Goal: Task Accomplishment & Management: Manage account settings

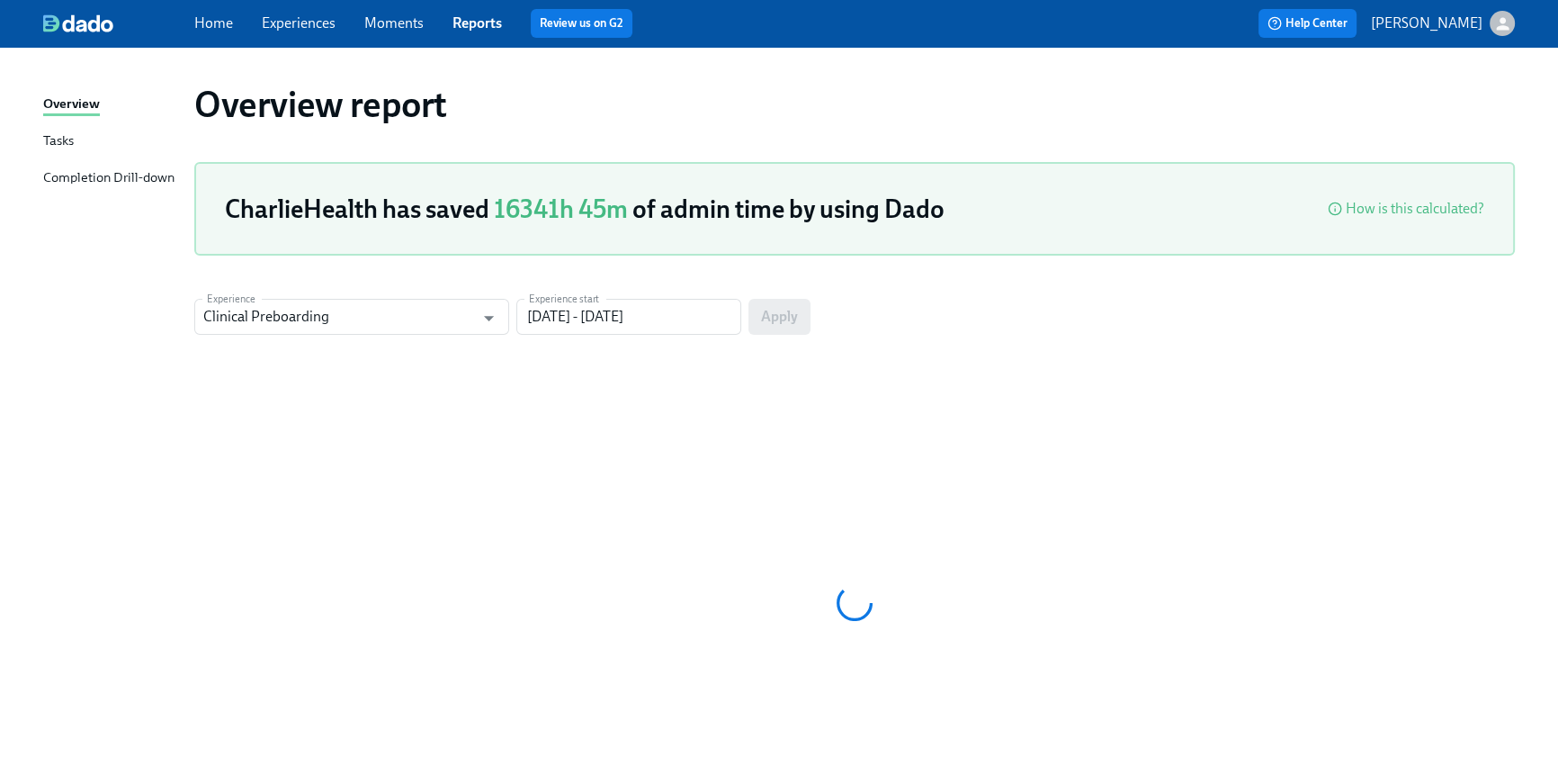
drag, startPoint x: 226, startPoint y: 25, endPoint x: 214, endPoint y: 24, distance: 12.0
click at [226, 25] on link "Home" at bounding box center [214, 23] width 39 height 17
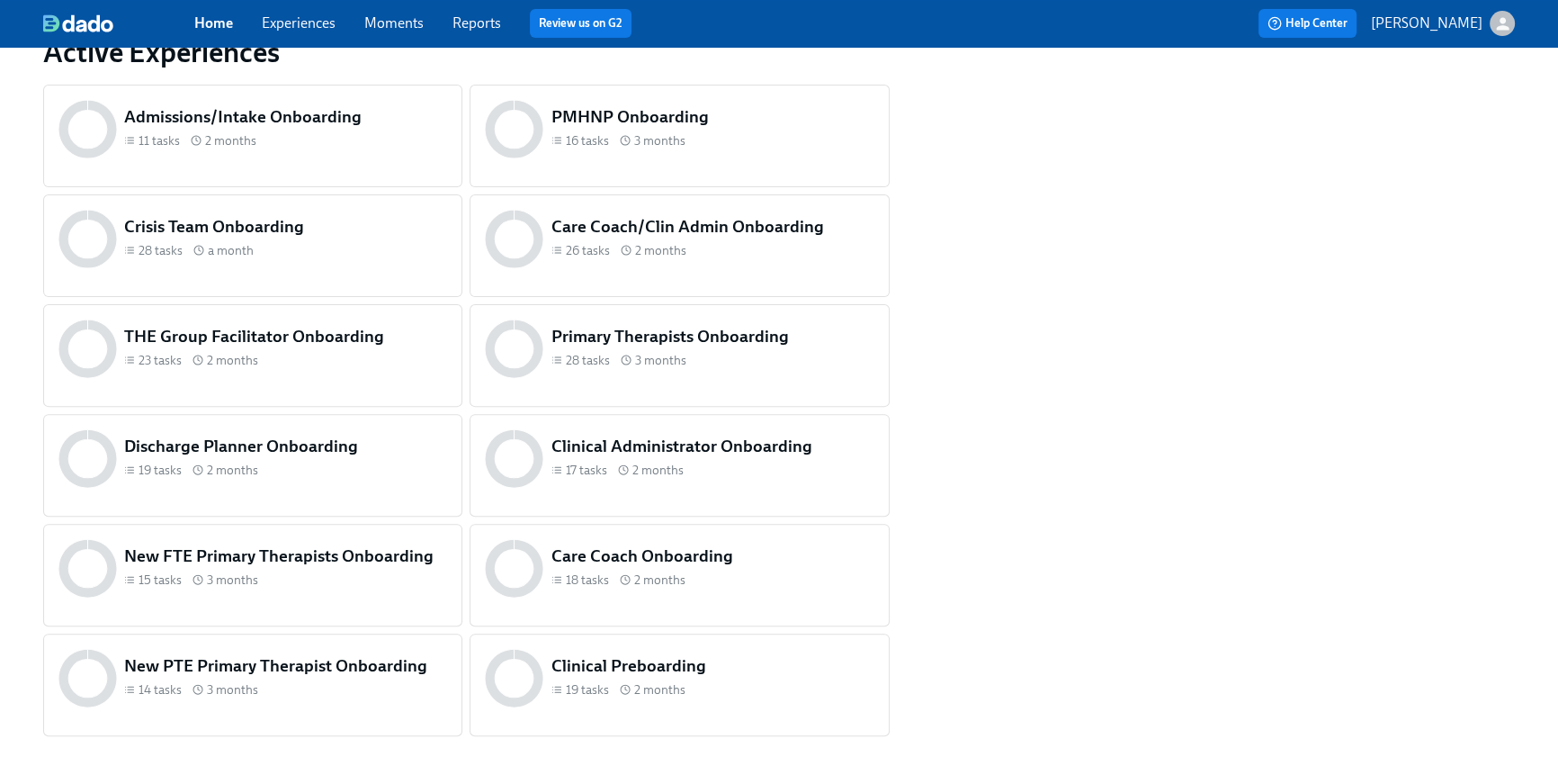
scroll to position [721, 0]
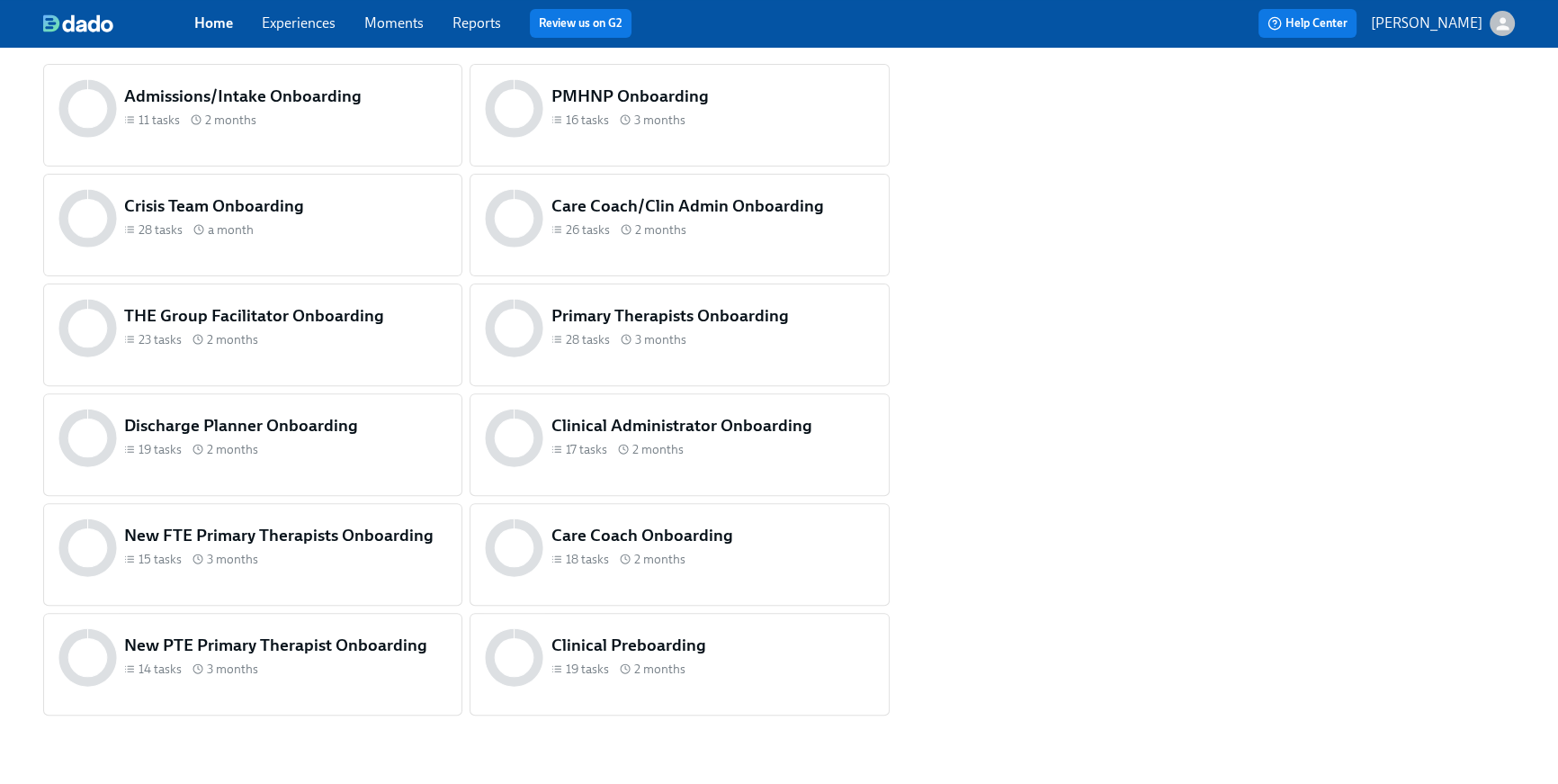
click at [627, 669] on icon at bounding box center [626, 668] width 11 height 11
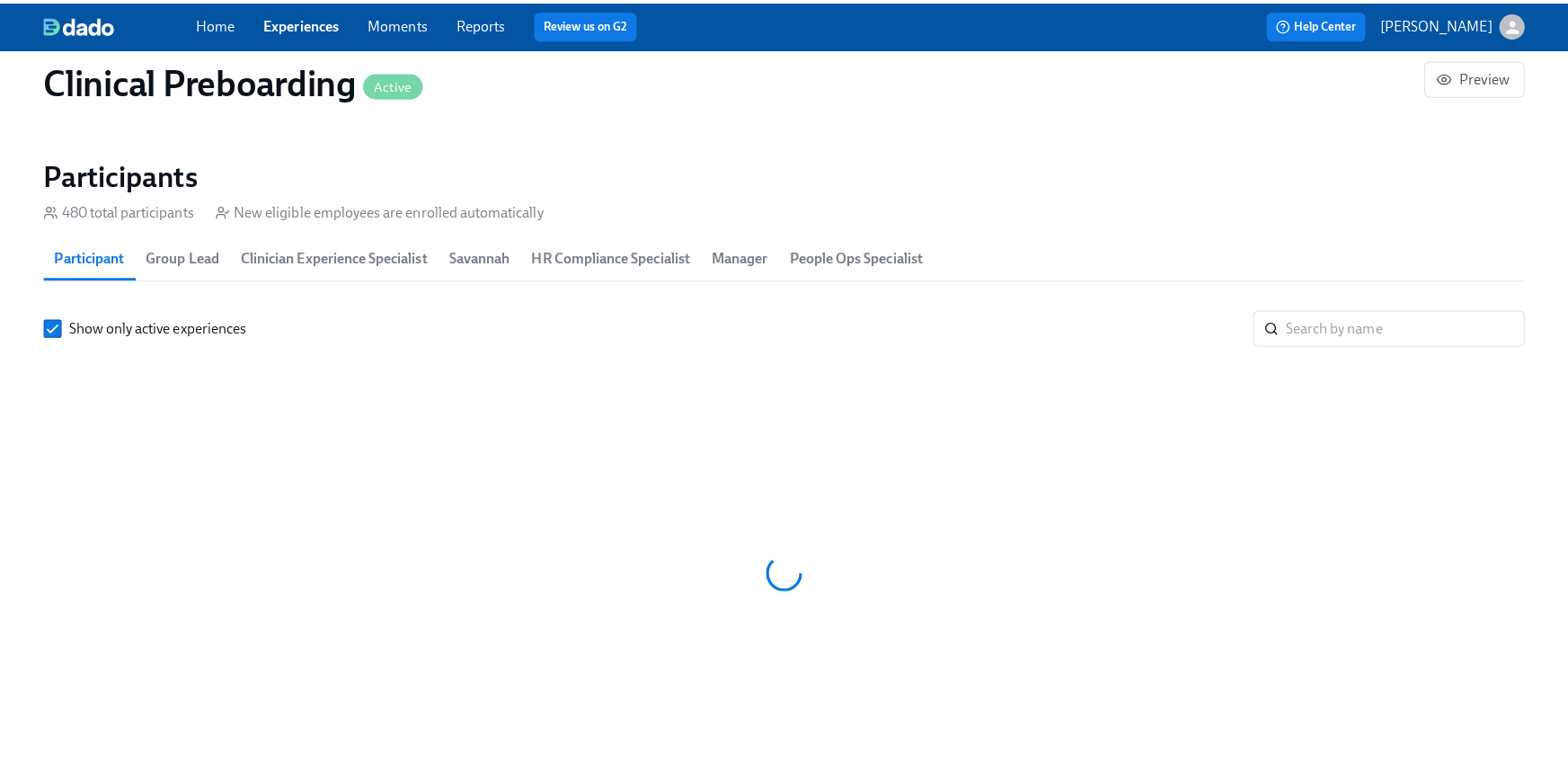
scroll to position [0, 20664]
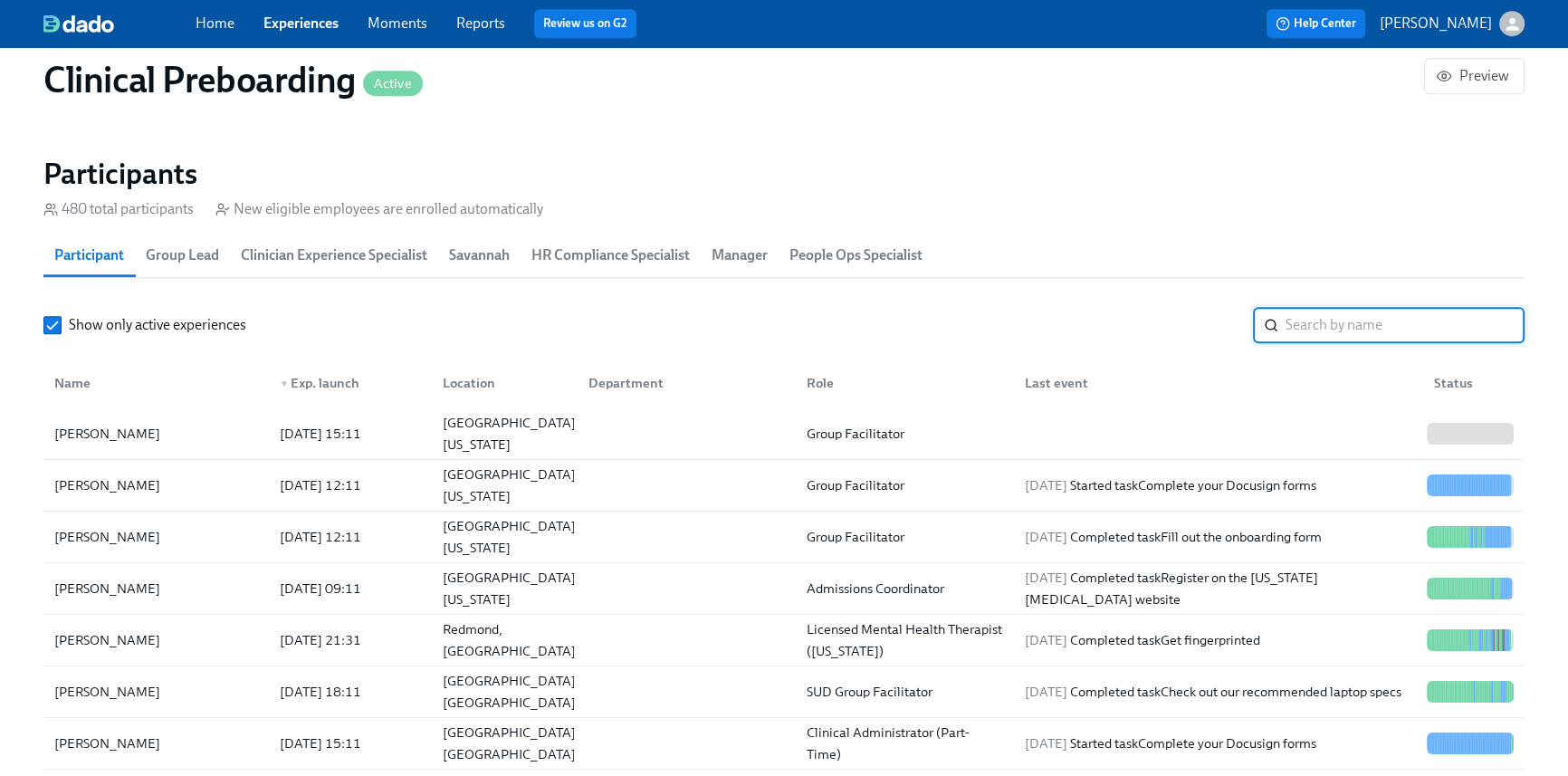
click at [1306, 329] on input "search" at bounding box center [1406, 325] width 239 height 36
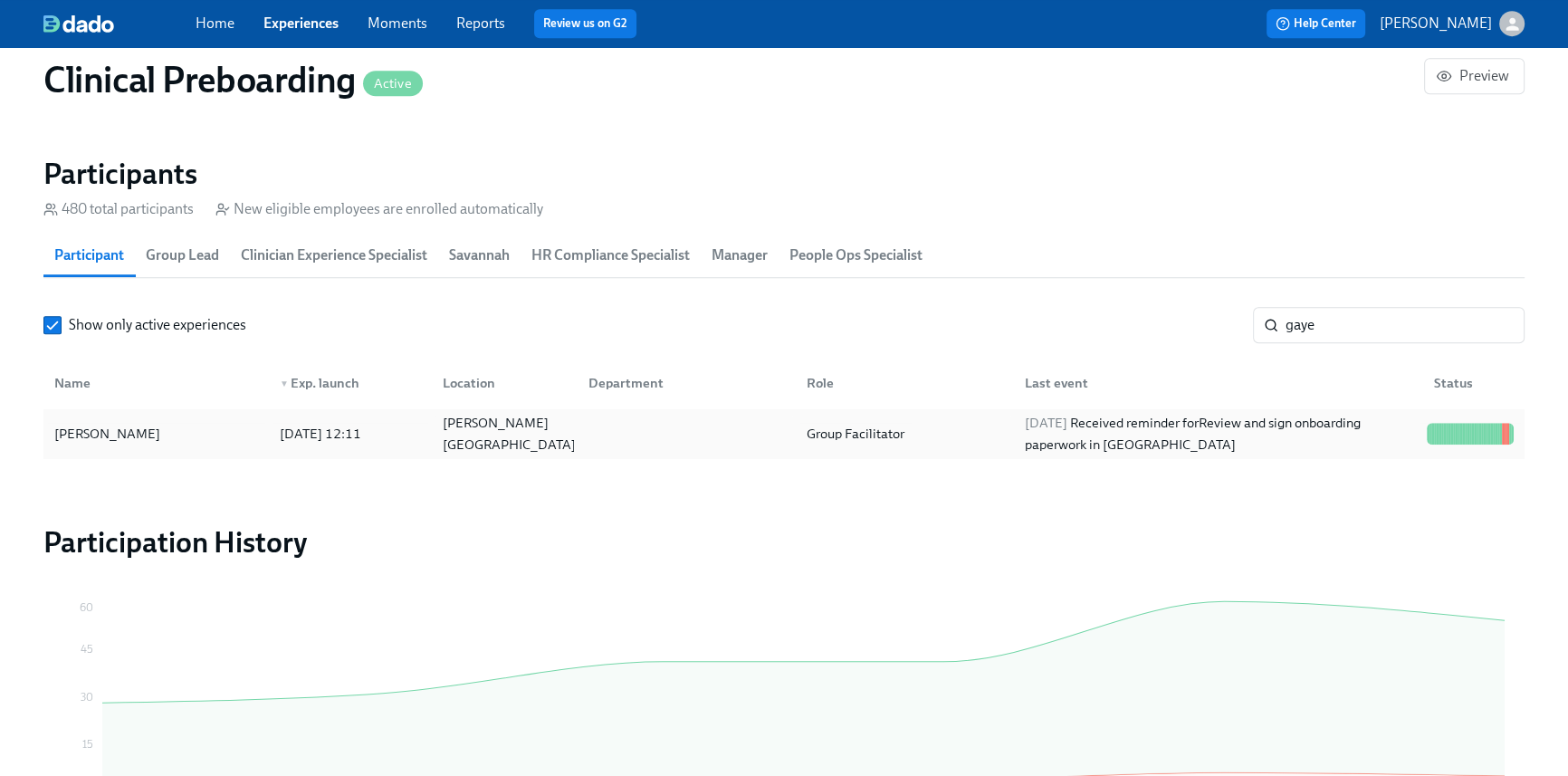
click at [964, 438] on div "Group Facilitator" at bounding box center [901, 434] width 218 height 36
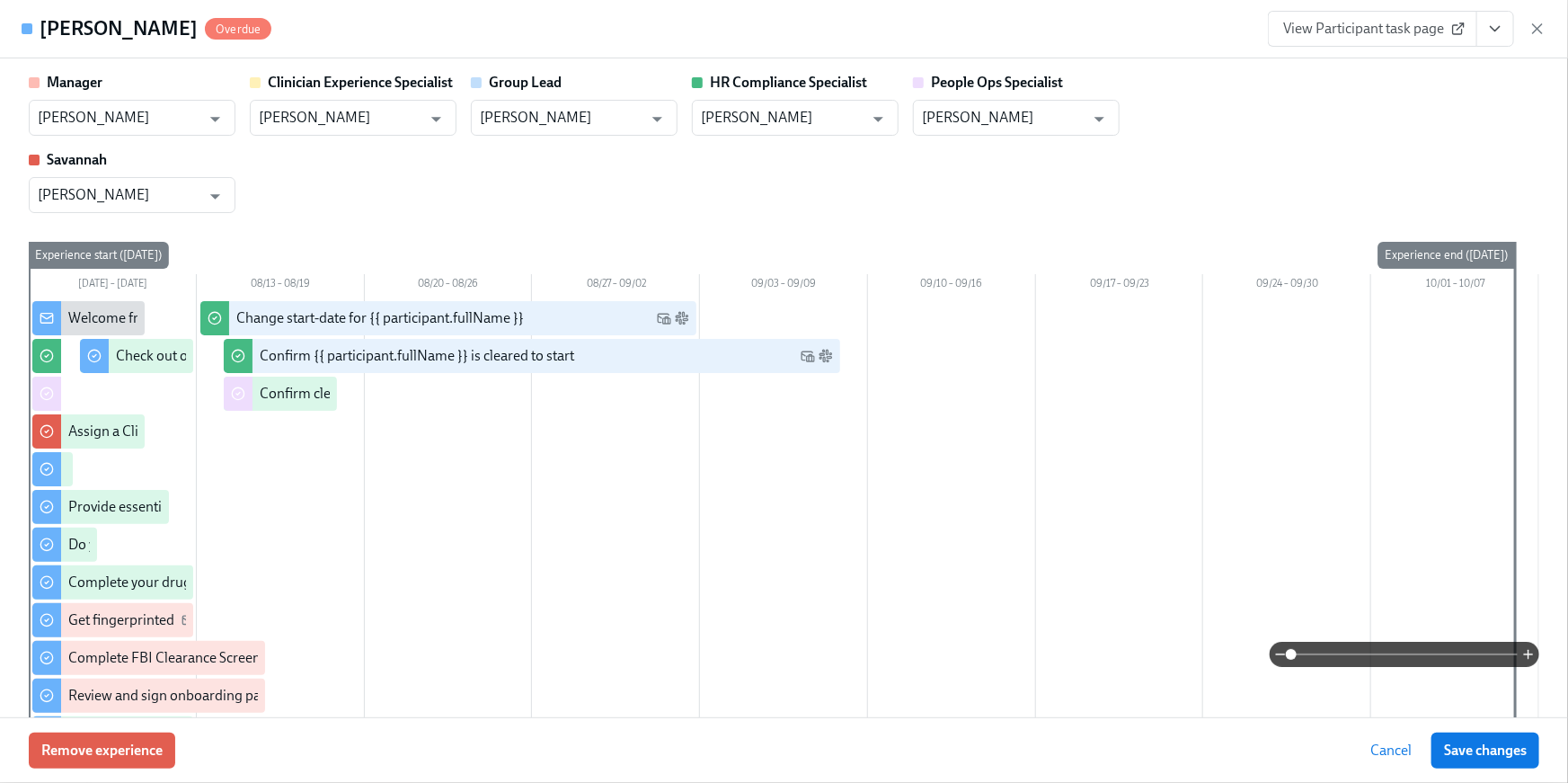
click at [1489, 32] on icon "View task page" at bounding box center [1495, 28] width 18 height 18
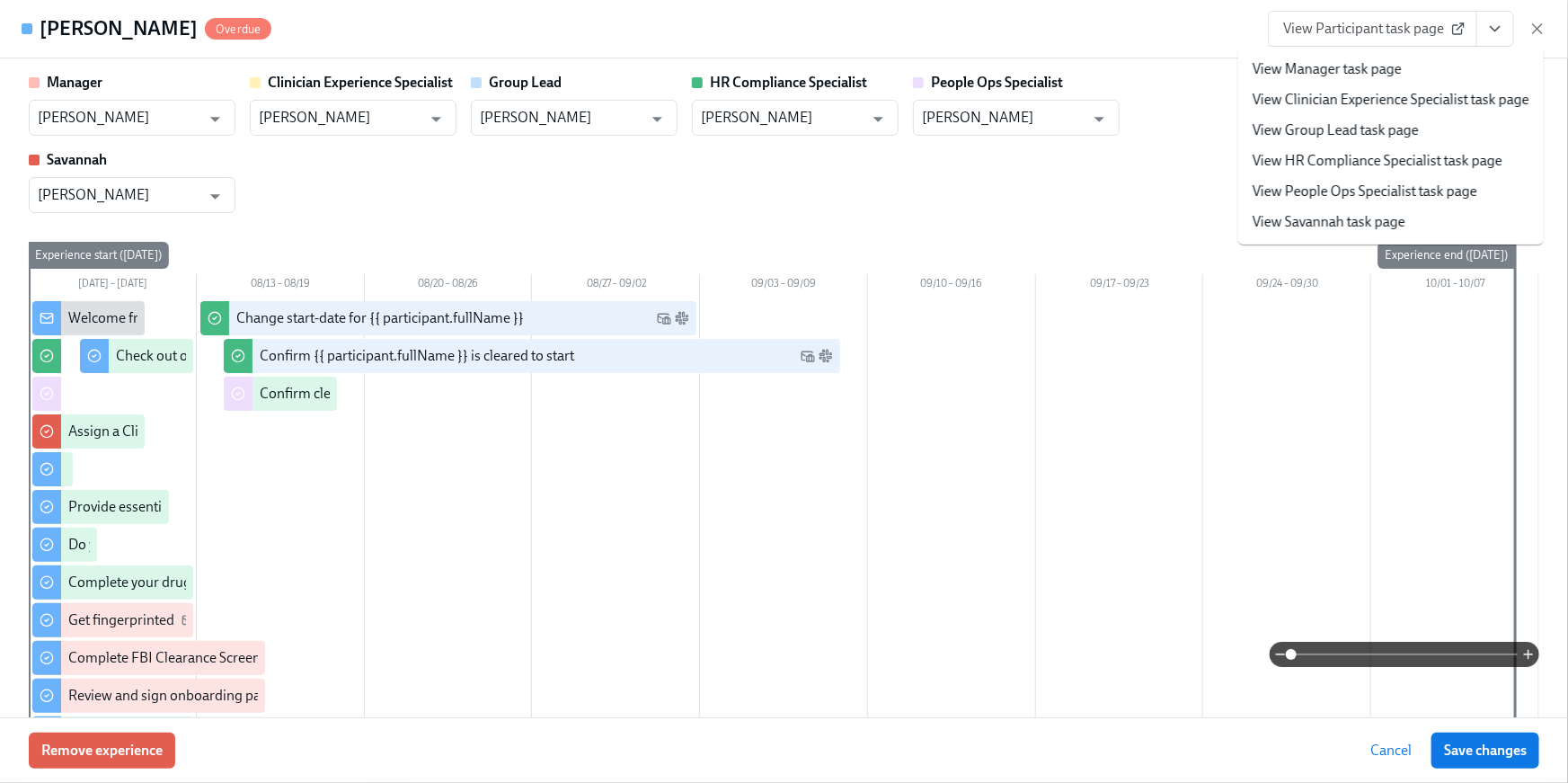
click at [1416, 163] on link "View HR Compliance Specialist task page" at bounding box center [1377, 160] width 250 height 19
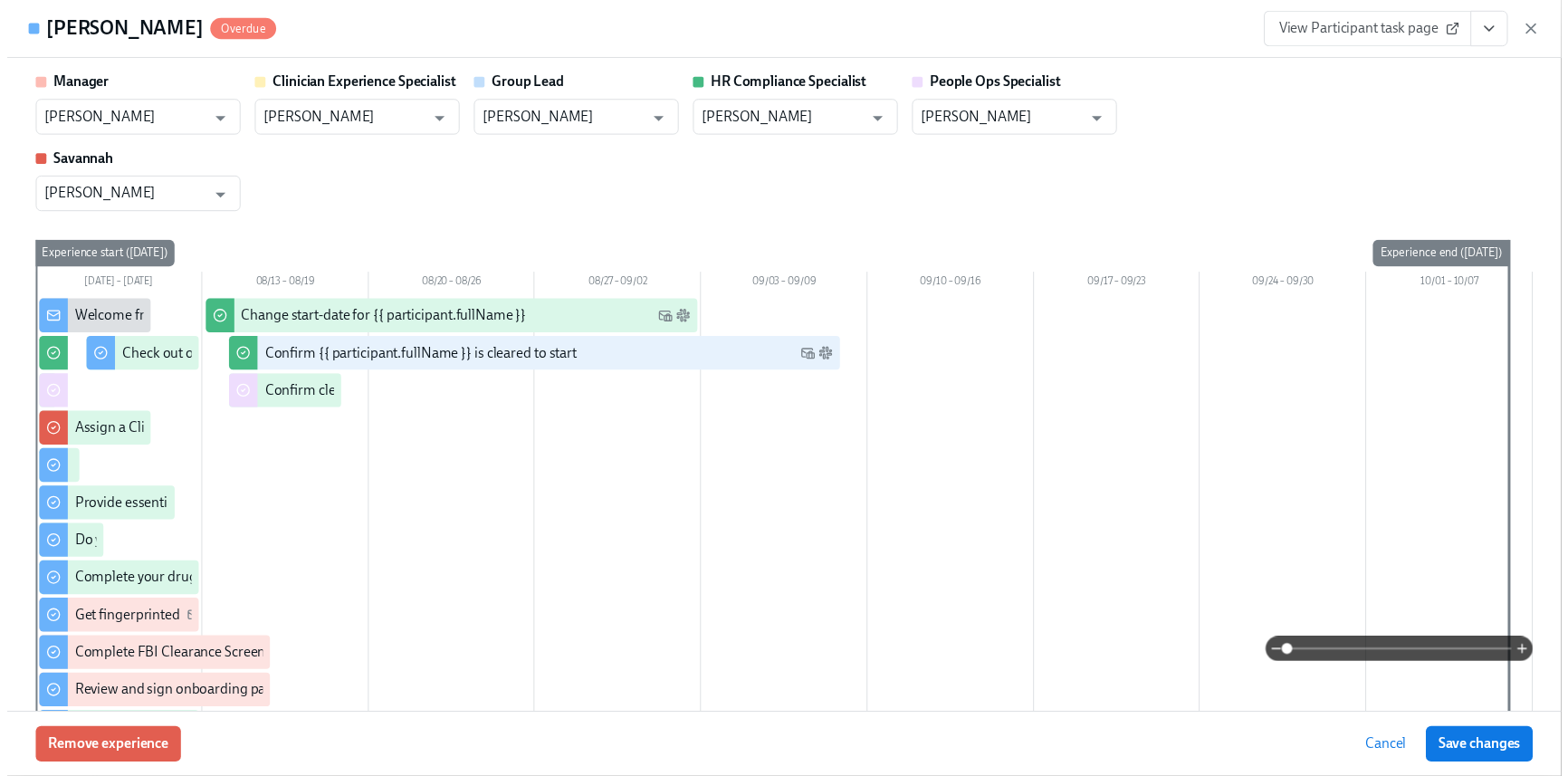
scroll to position [0, 20823]
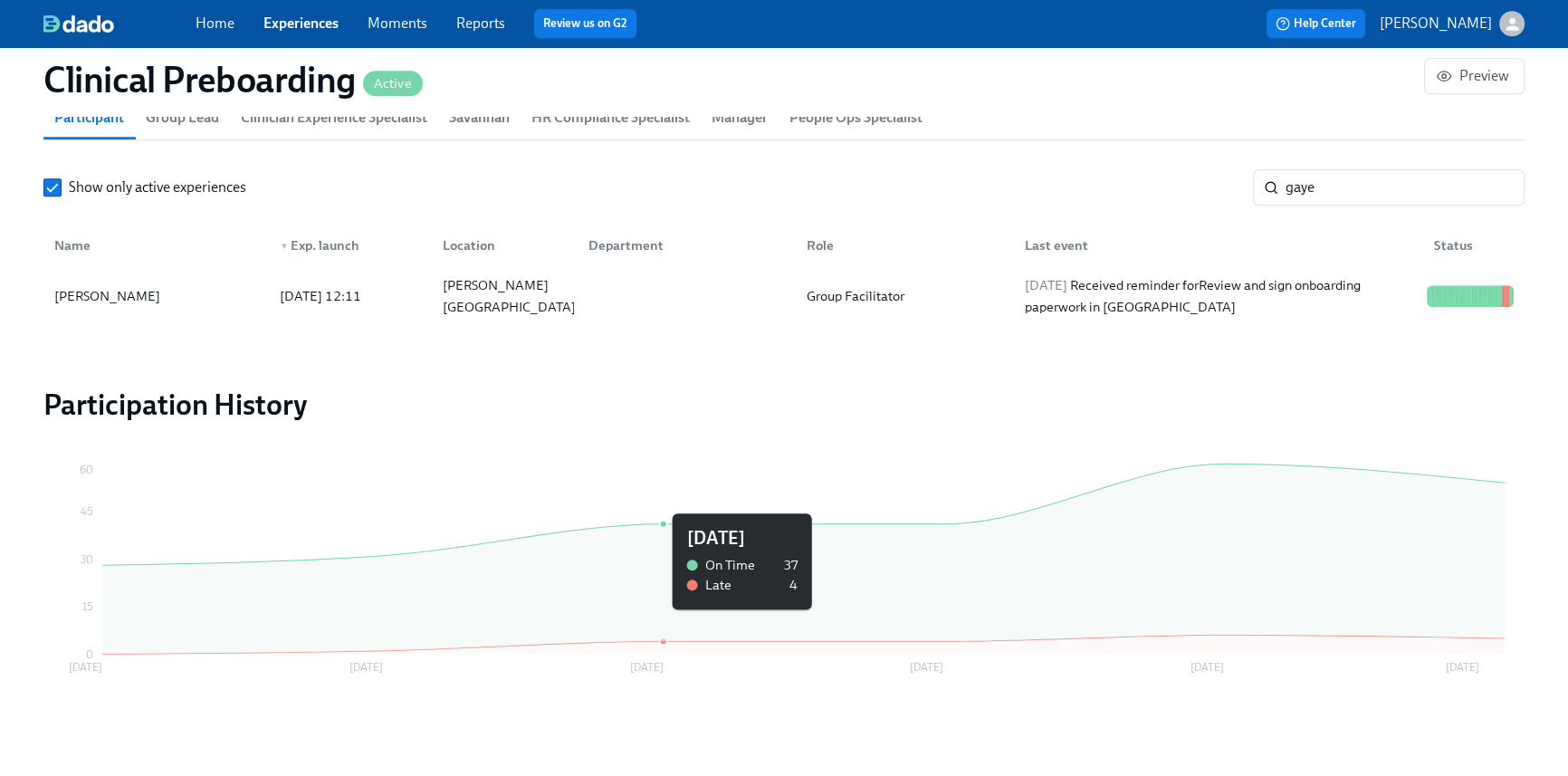
scroll to position [2035, 0]
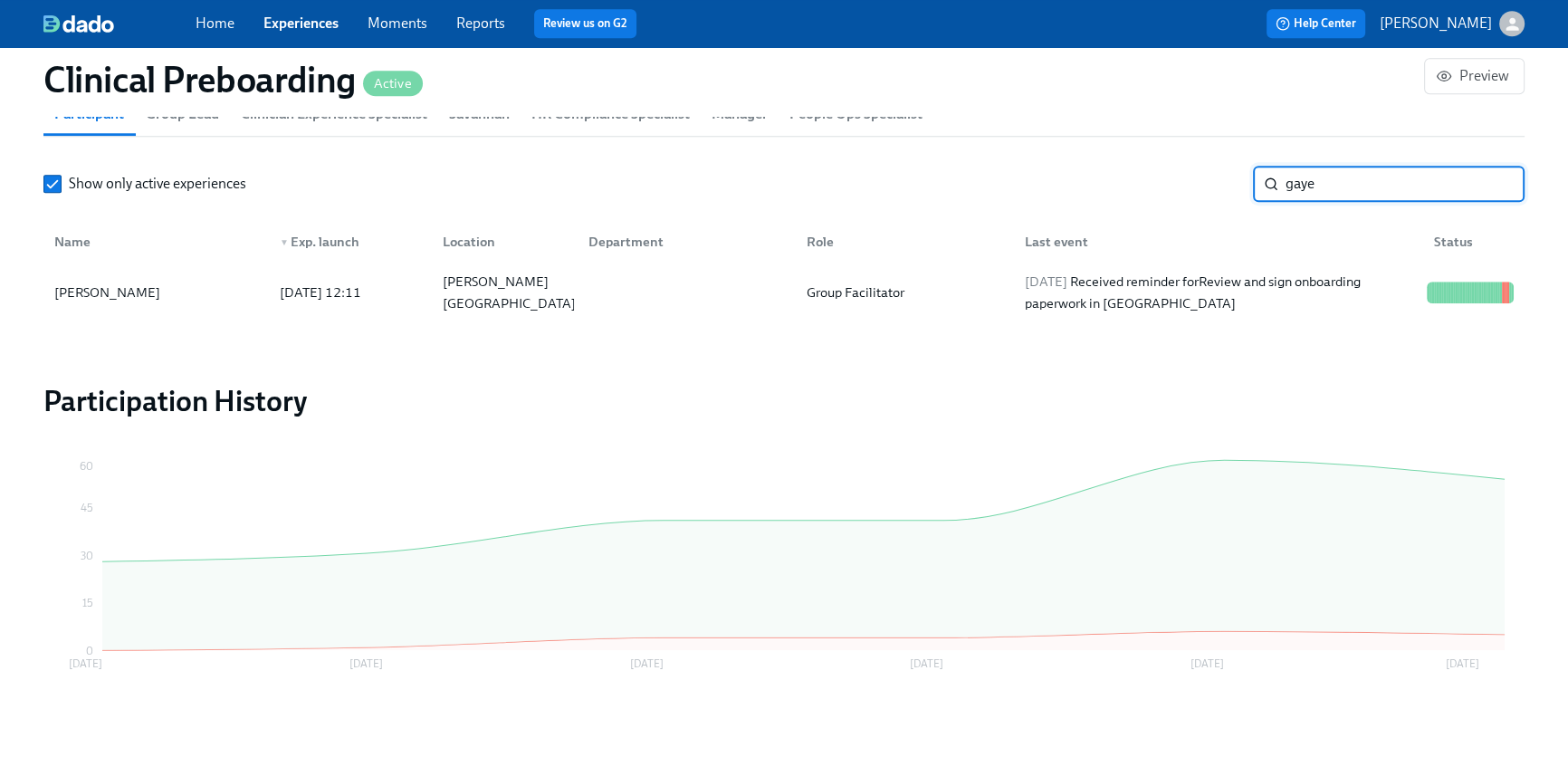
drag, startPoint x: 1323, startPoint y: 189, endPoint x: 1233, endPoint y: 177, distance: 90.8
click at [1234, 177] on div "Show only active experiences gaye ​" at bounding box center [784, 184] width 1481 height 36
type input "[PERSON_NAME]"
click at [883, 287] on div "Licensed Mental Health Therapist ([US_STATE])" at bounding box center [905, 292] width 211 height 44
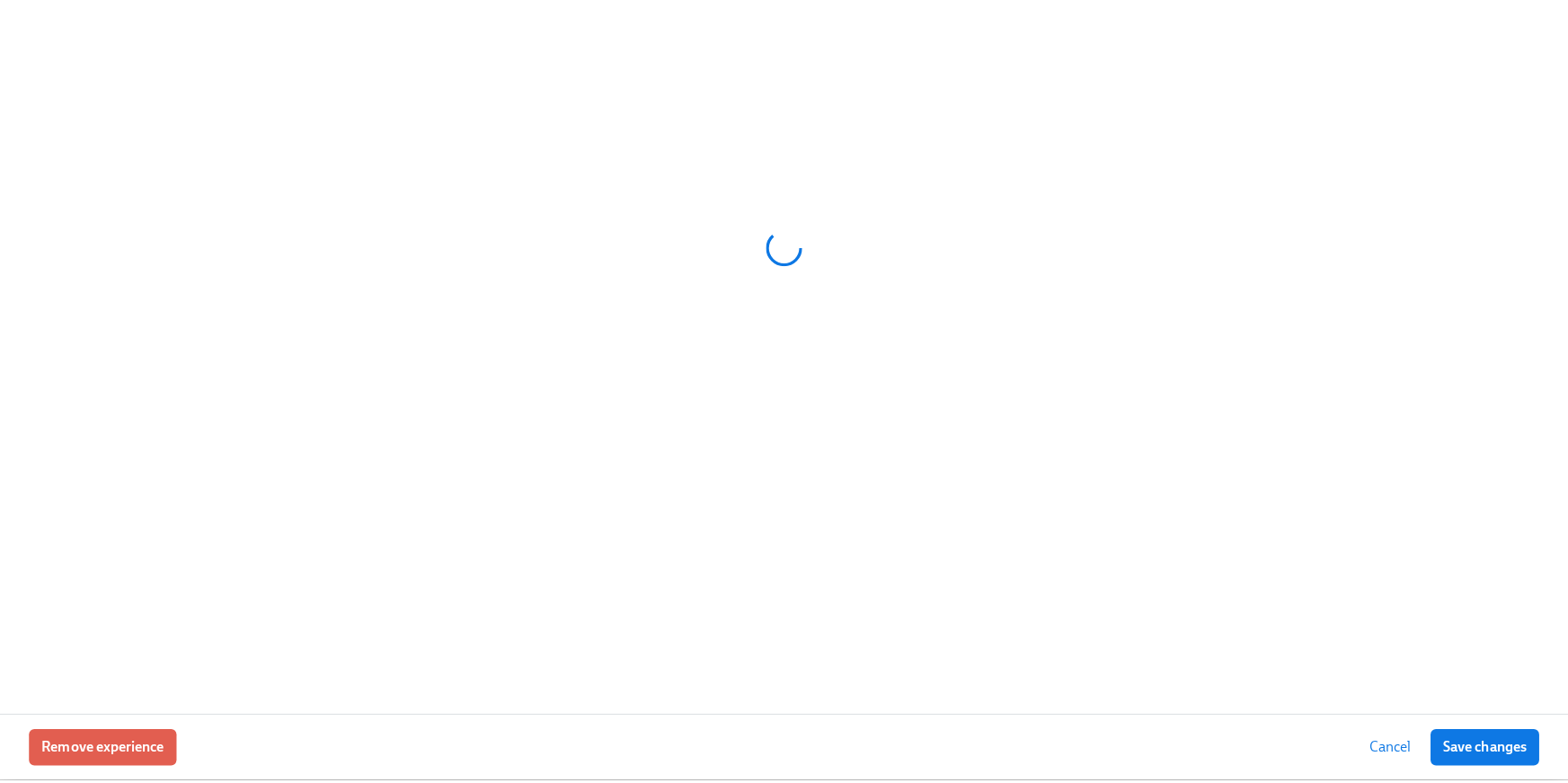
scroll to position [2014, 0]
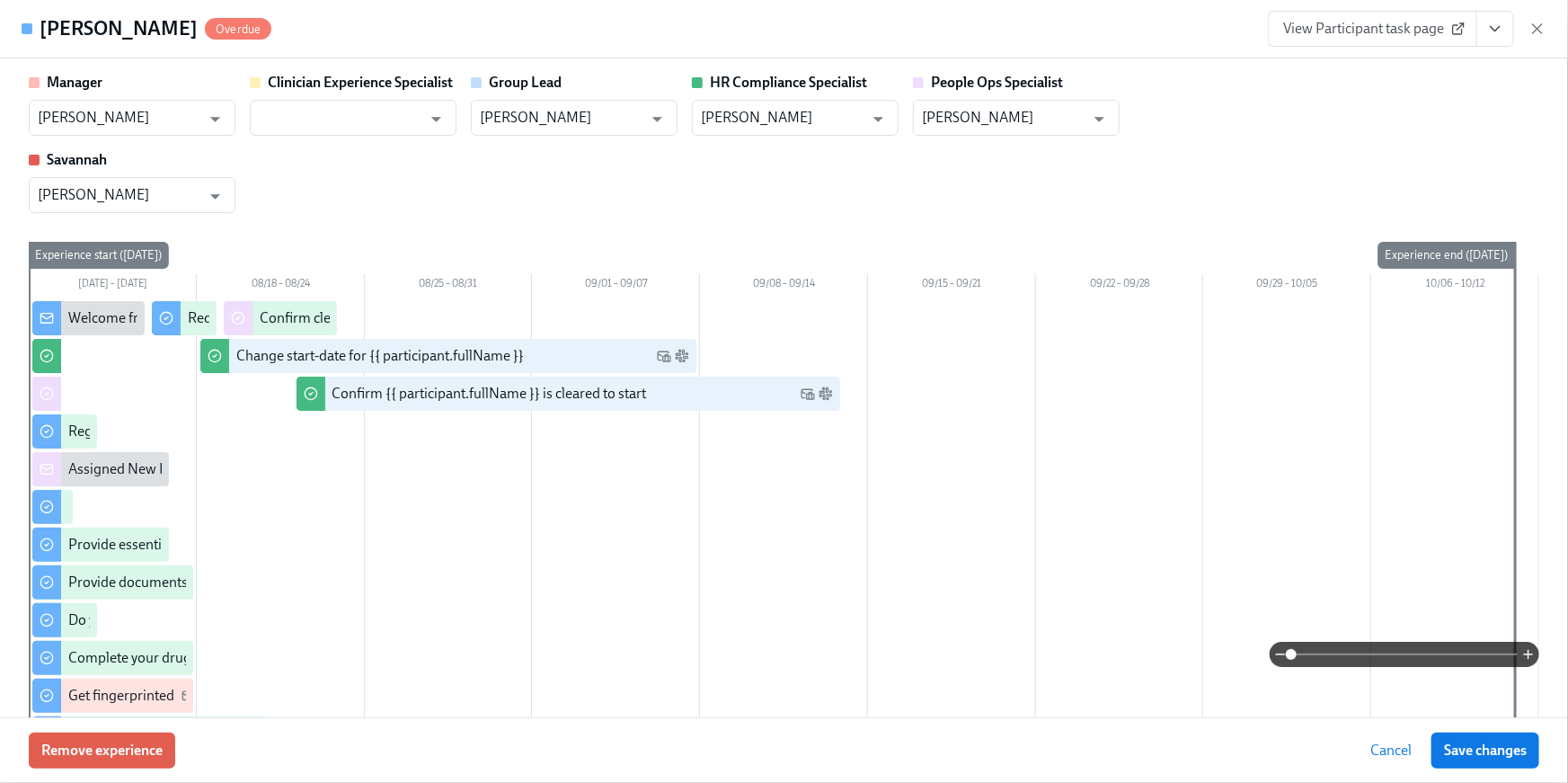
click at [1494, 25] on icon "View task page" at bounding box center [1495, 28] width 18 height 18
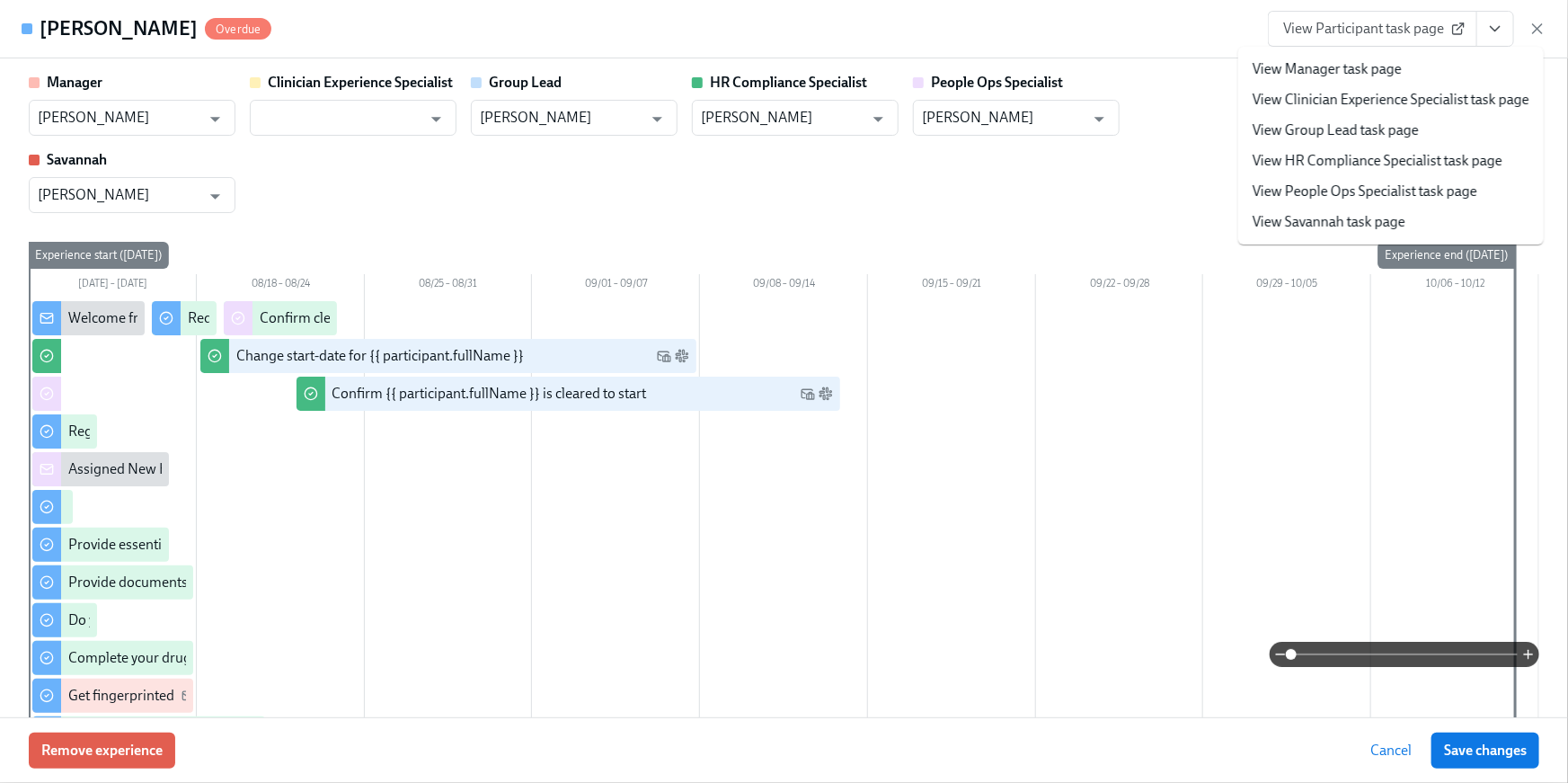
click at [1412, 158] on link "View HR Compliance Specialist task page" at bounding box center [1377, 160] width 250 height 19
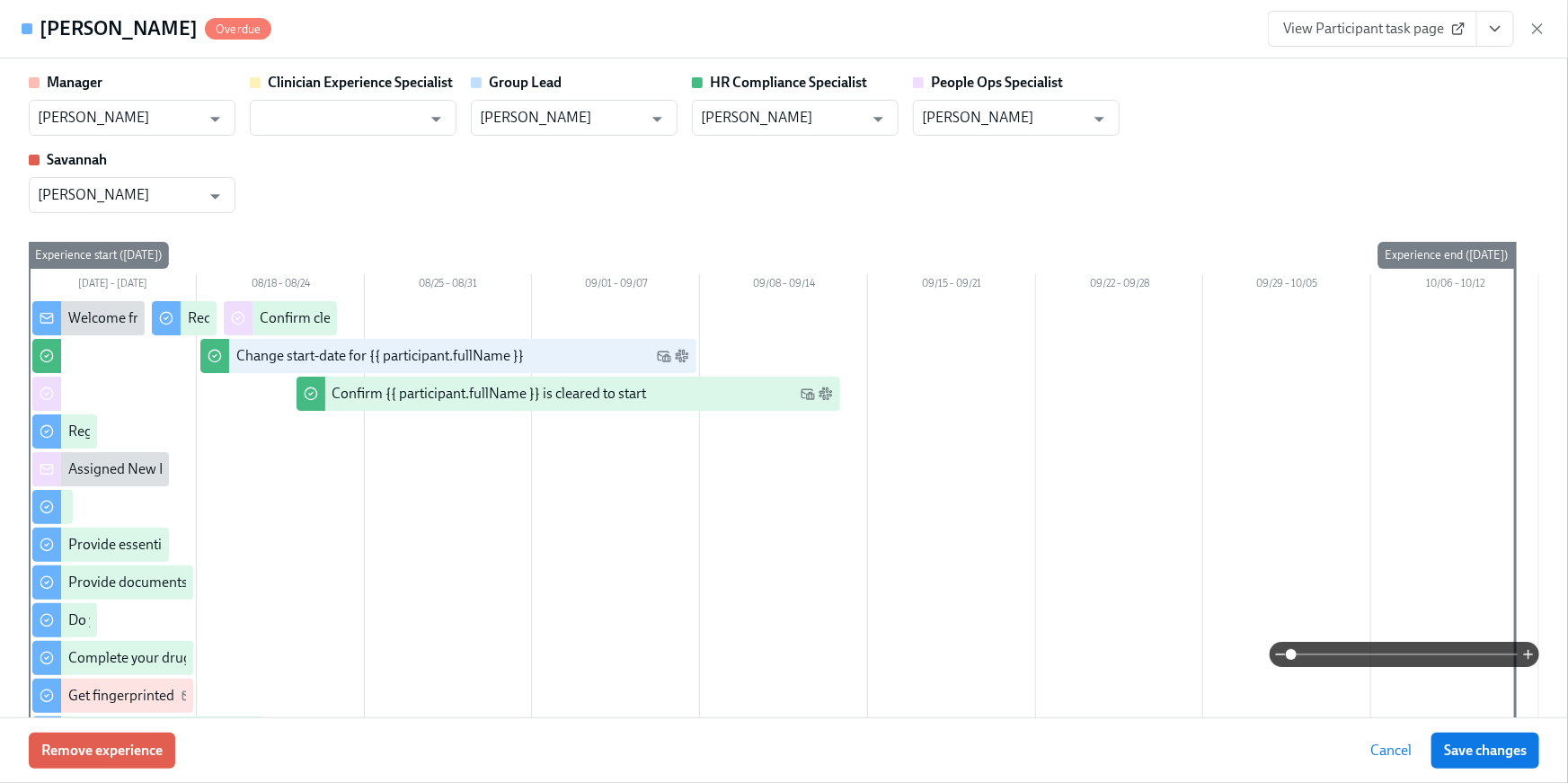
scroll to position [0, 20664]
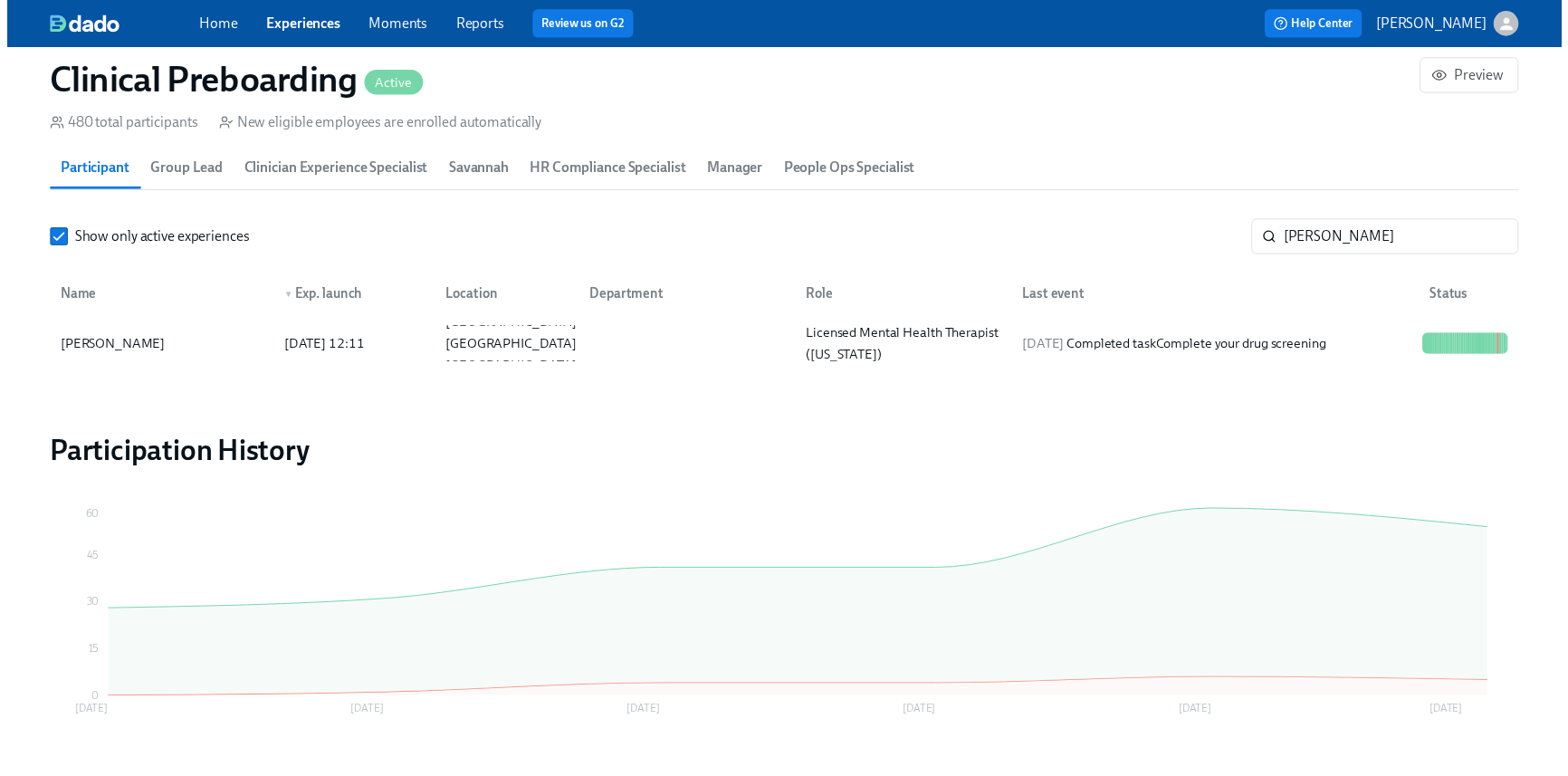
scroll to position [0, 20810]
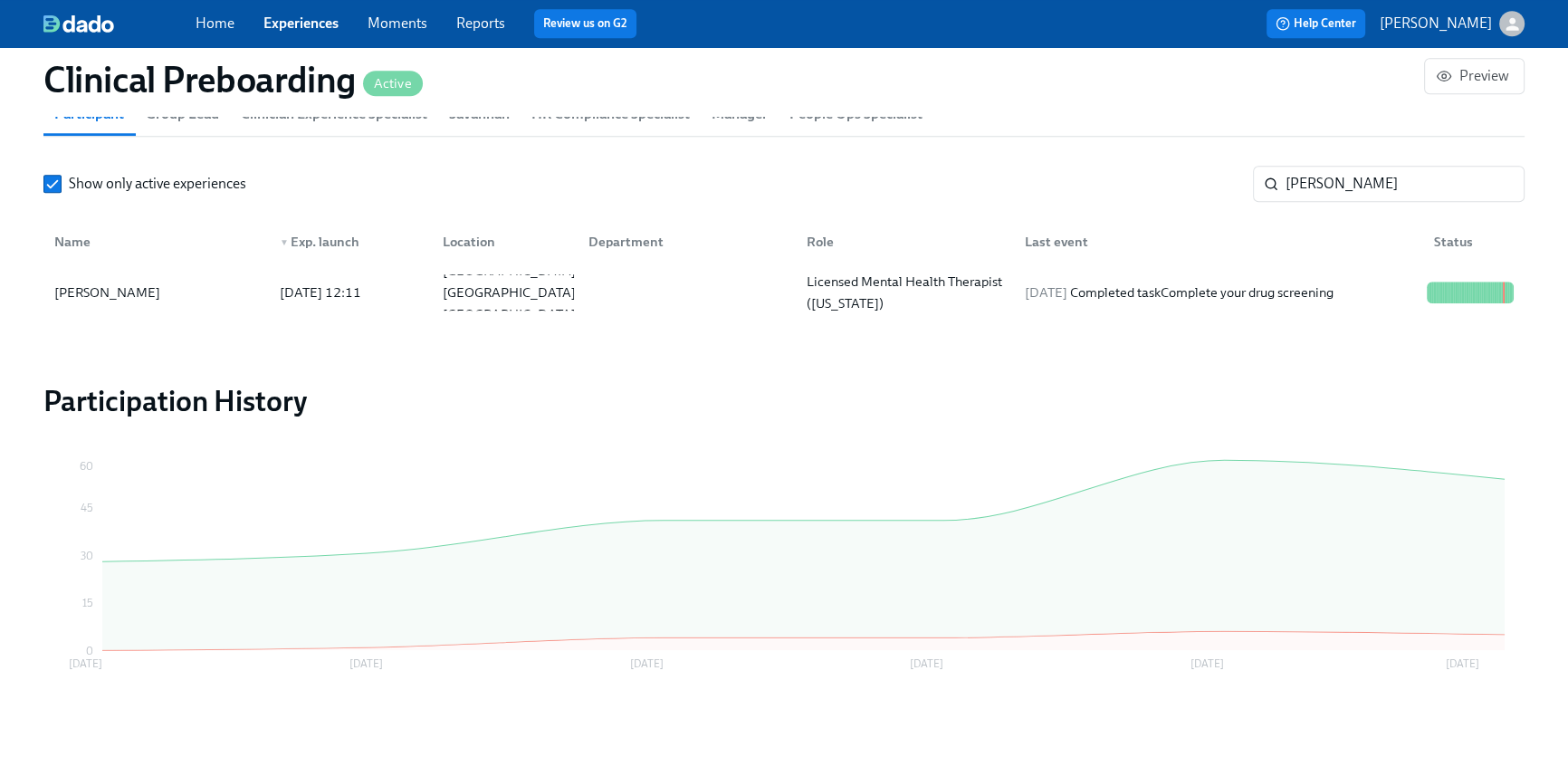
click at [208, 21] on link "Home" at bounding box center [215, 23] width 39 height 17
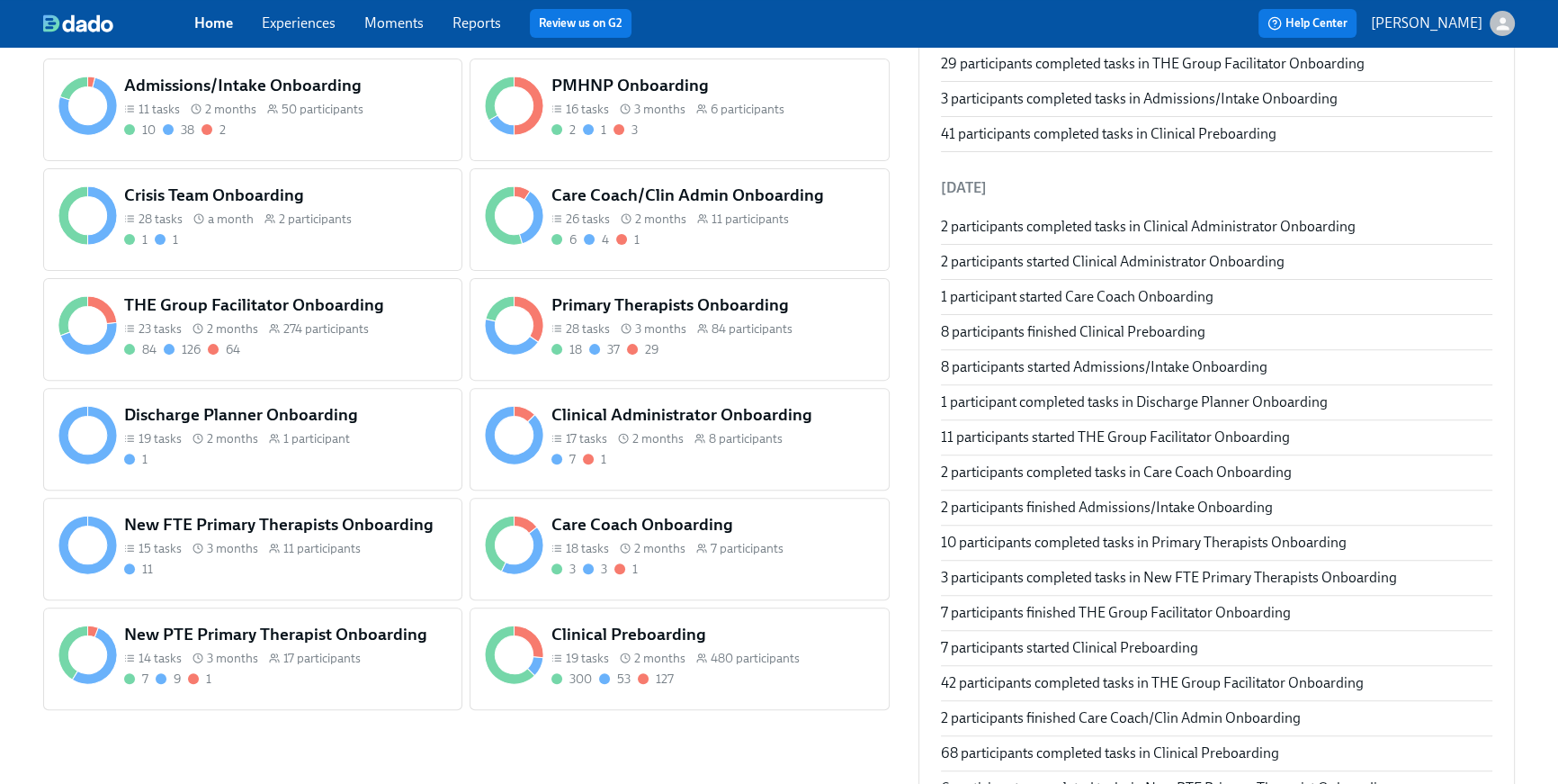
scroll to position [764, 0]
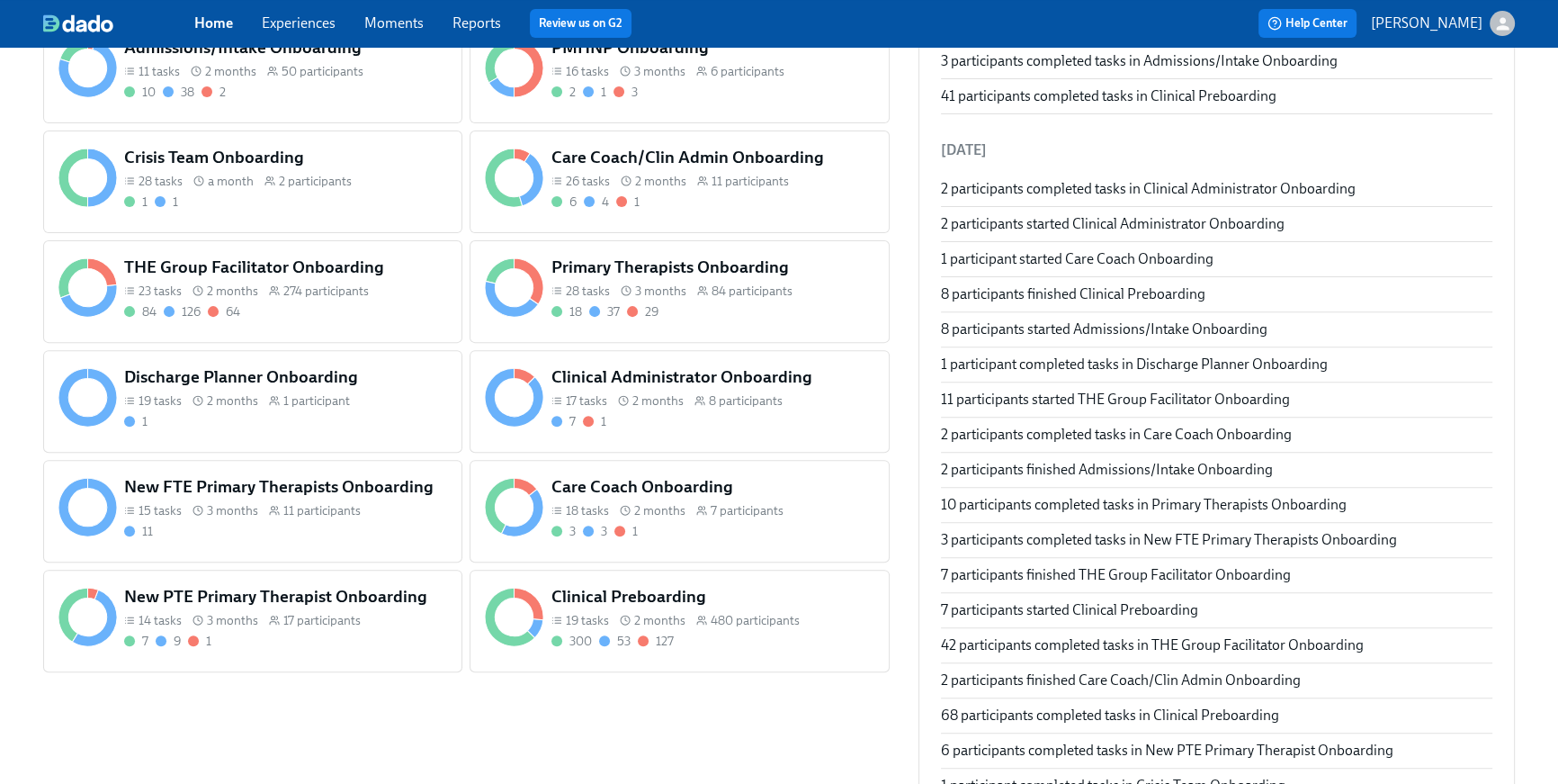
click at [338, 486] on h5 "New FTE Primary Therapists Onboarding" at bounding box center [285, 487] width 323 height 23
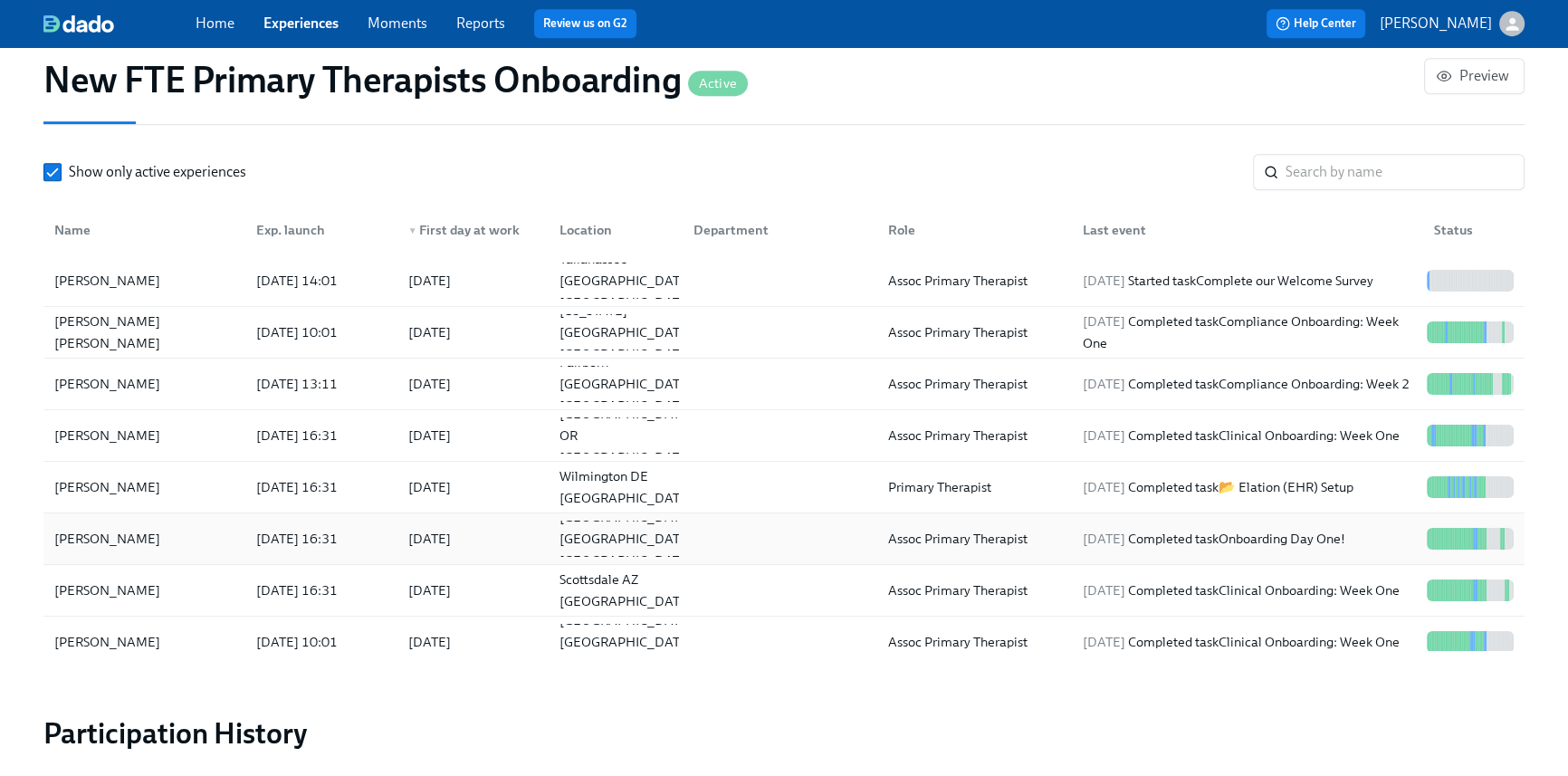
scroll to position [1723, 0]
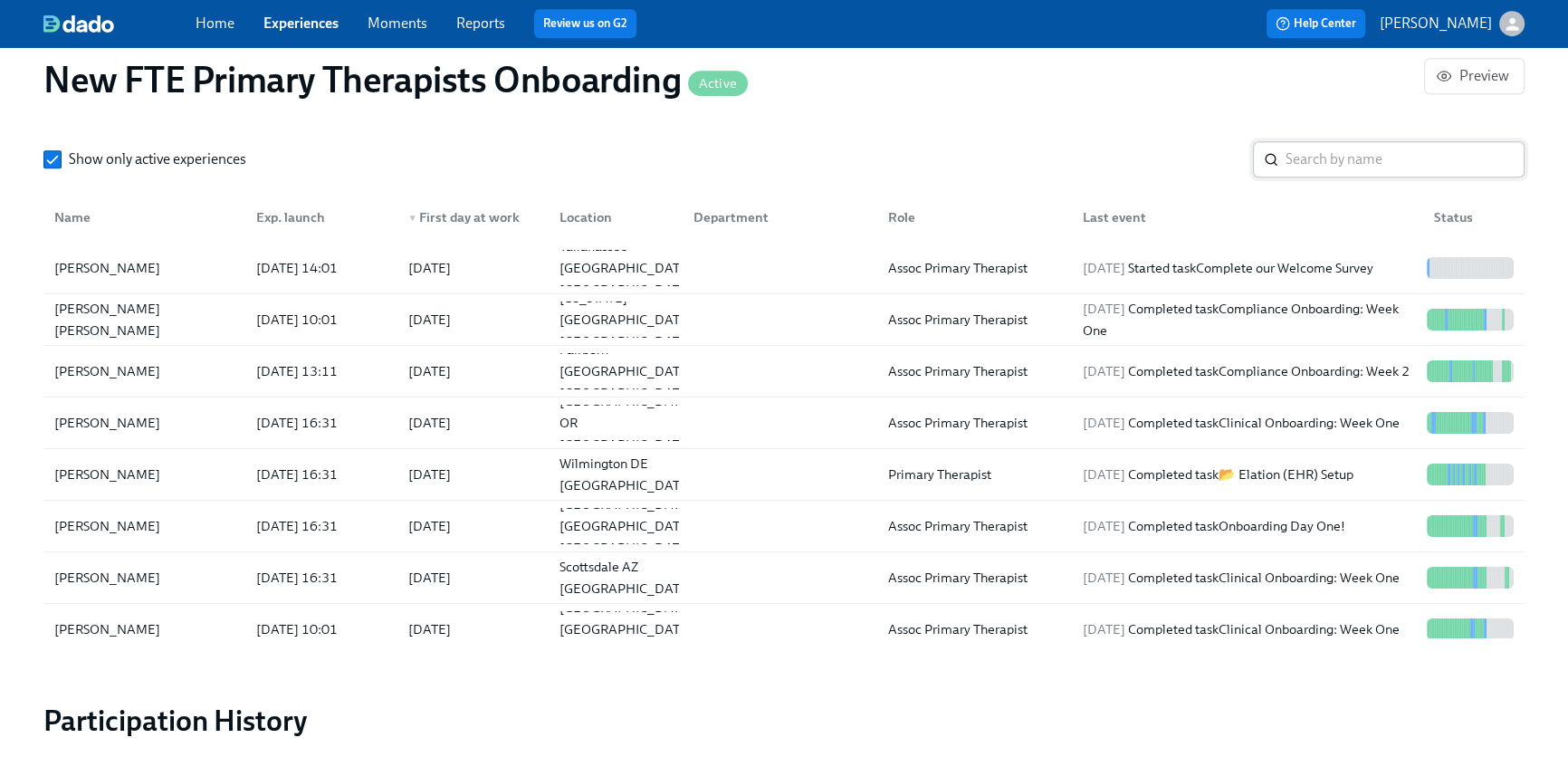
click at [1305, 143] on input "search" at bounding box center [1406, 159] width 239 height 36
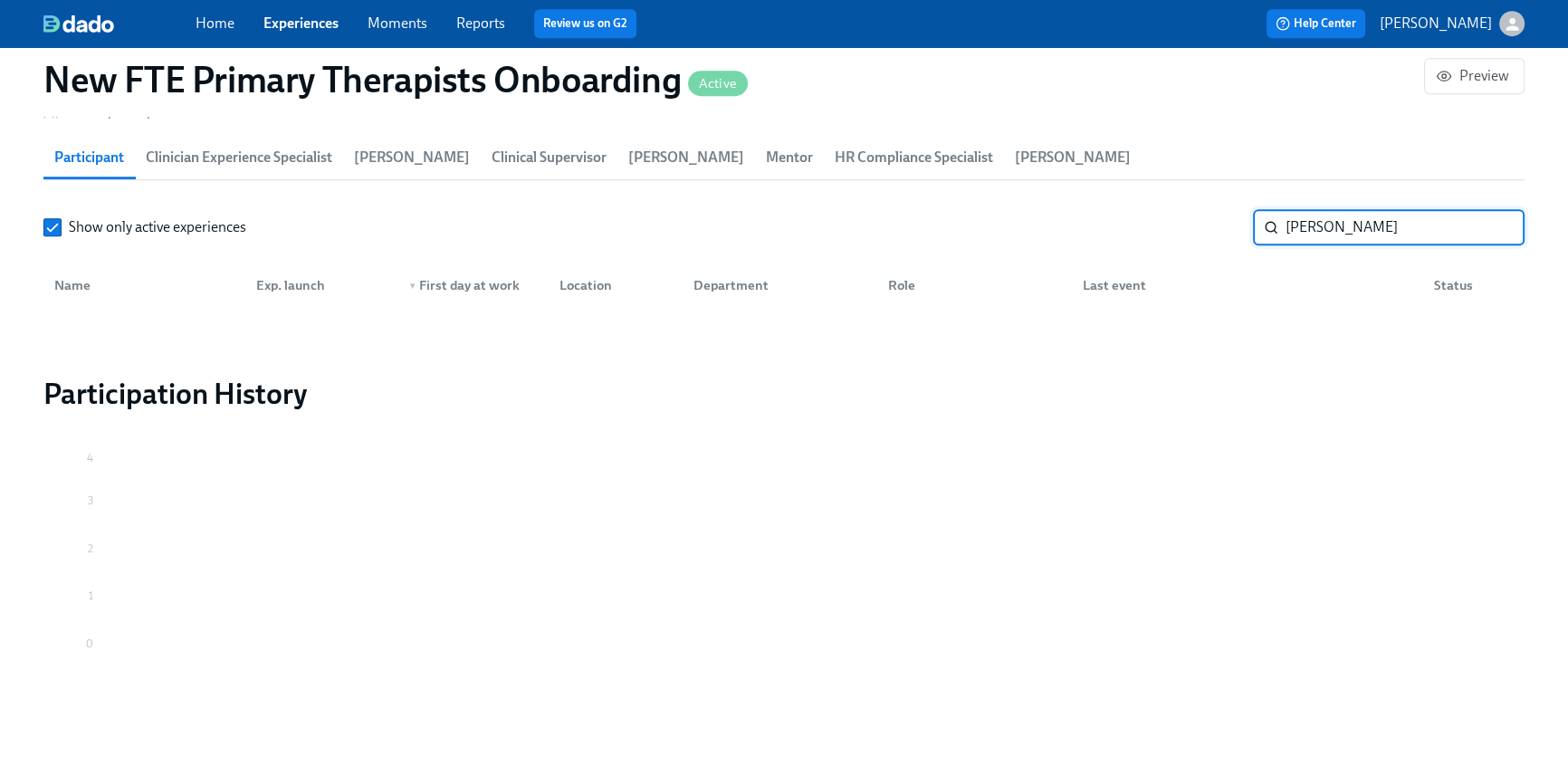
scroll to position [1655, 0]
type input "[PERSON_NAME]"
click at [229, 29] on link "Home" at bounding box center [215, 23] width 39 height 17
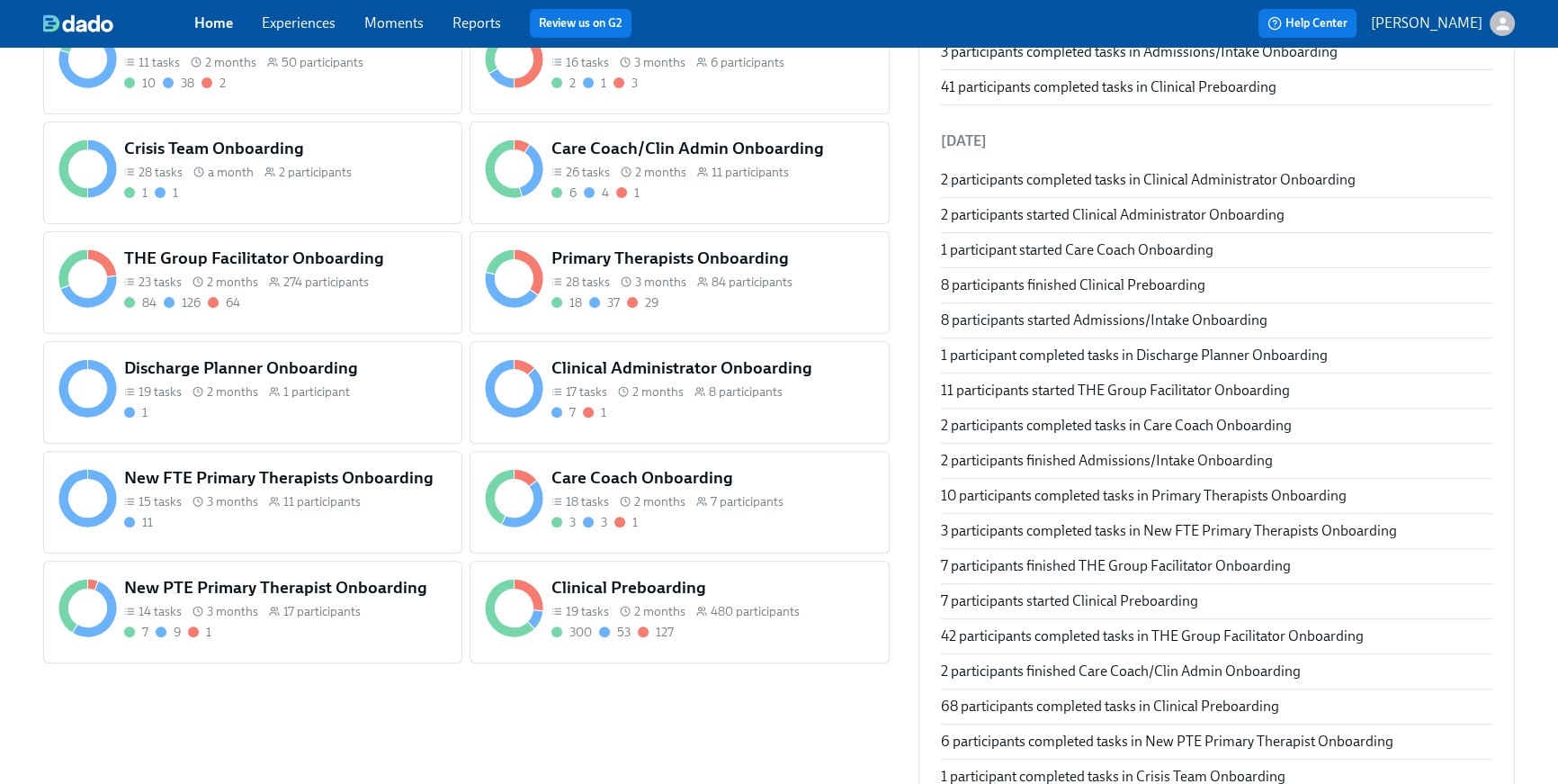
scroll to position [790, 0]
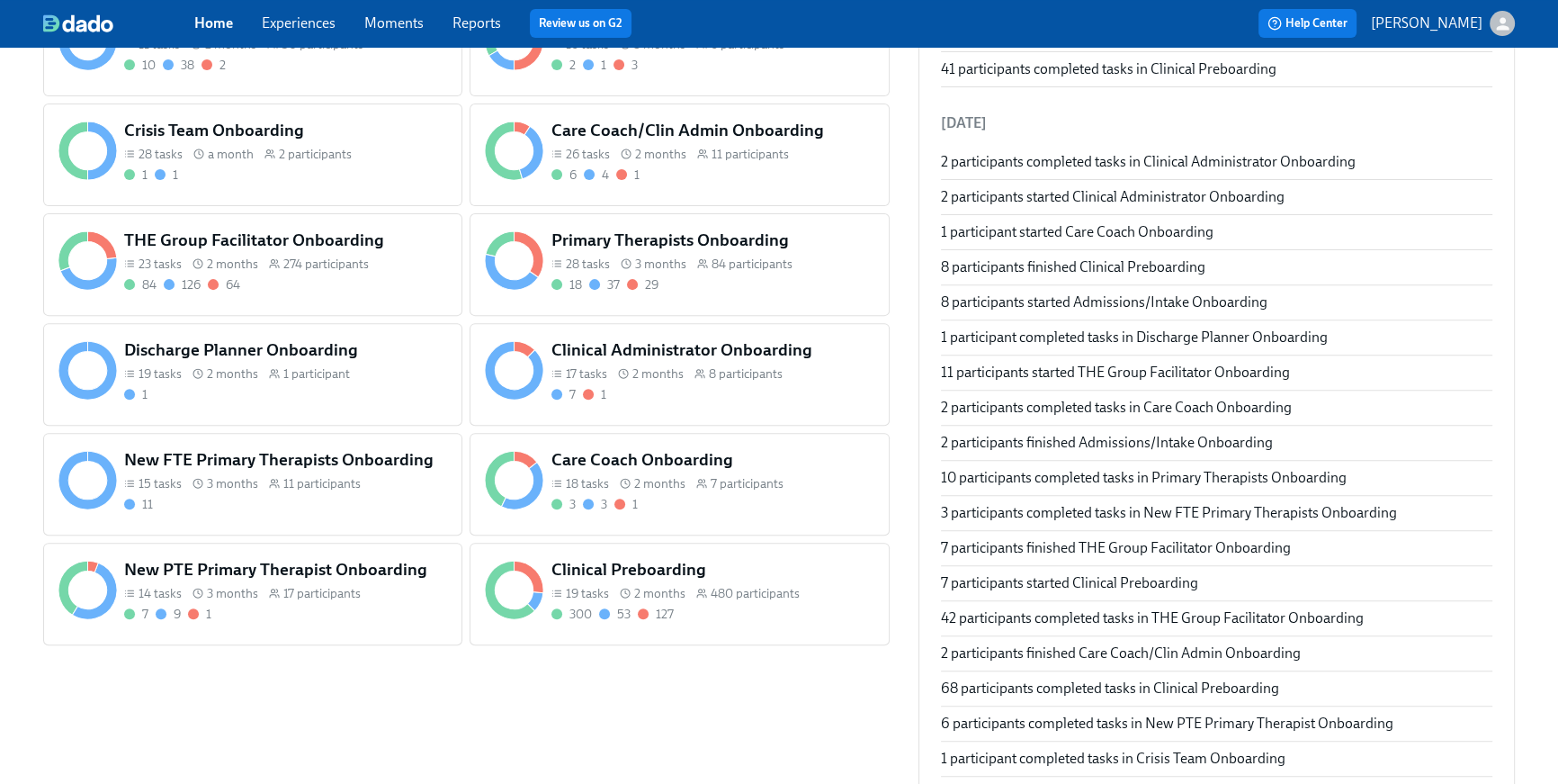
click at [716, 242] on h5 "Primary Therapists Onboarding" at bounding box center [713, 240] width 323 height 23
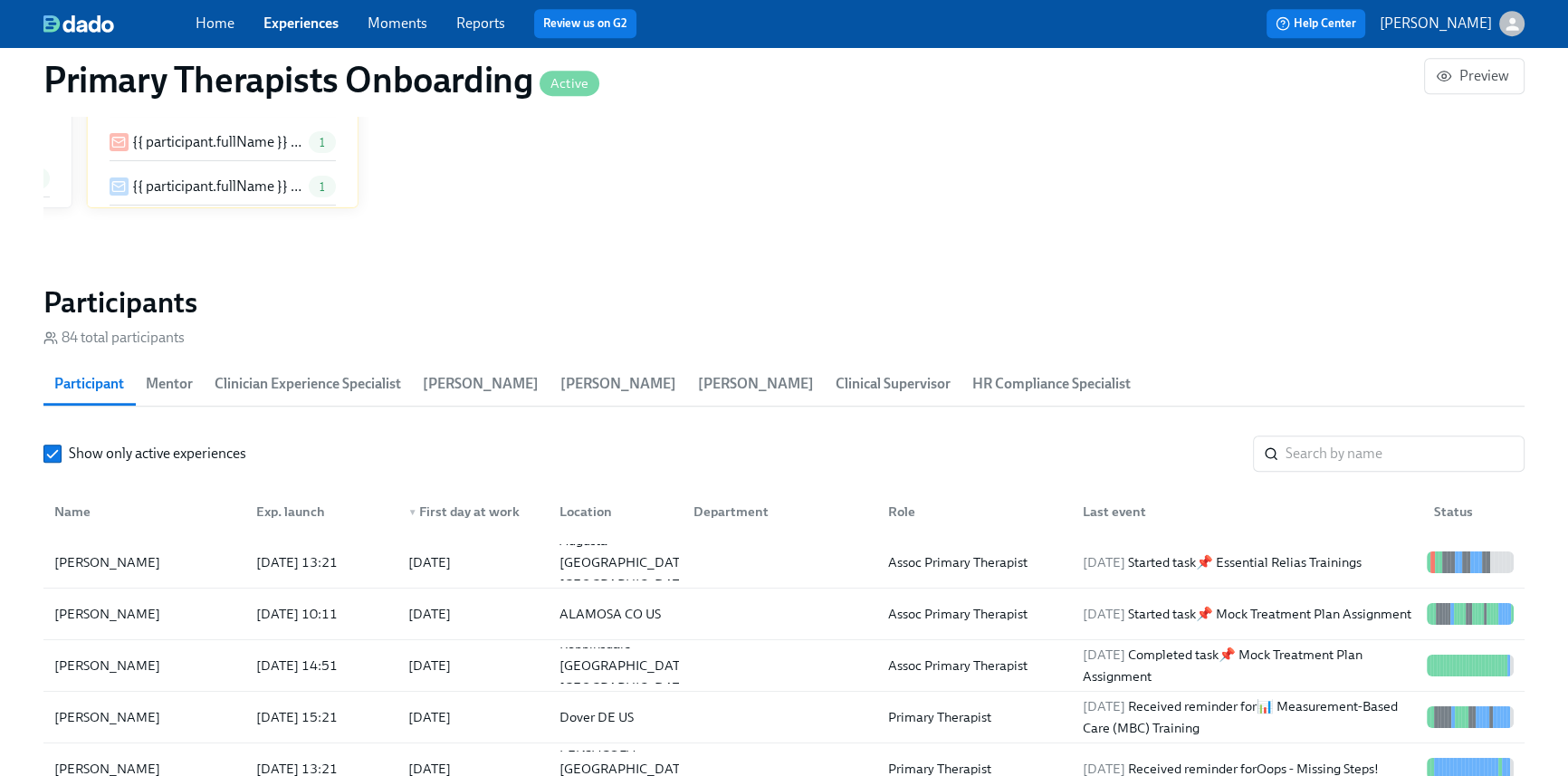
scroll to position [0, 22883]
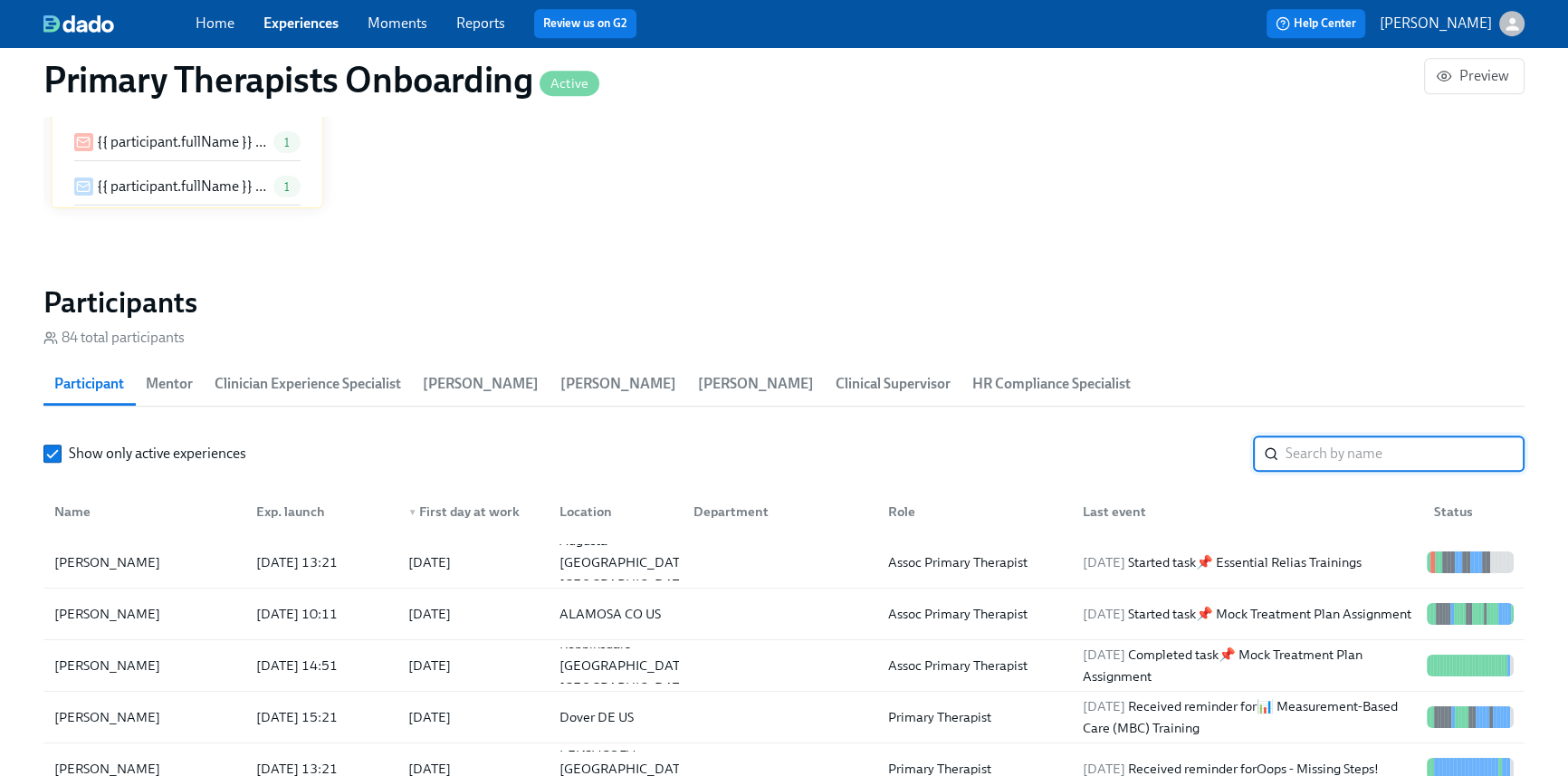
click at [1381, 454] on input "search" at bounding box center [1406, 453] width 239 height 36
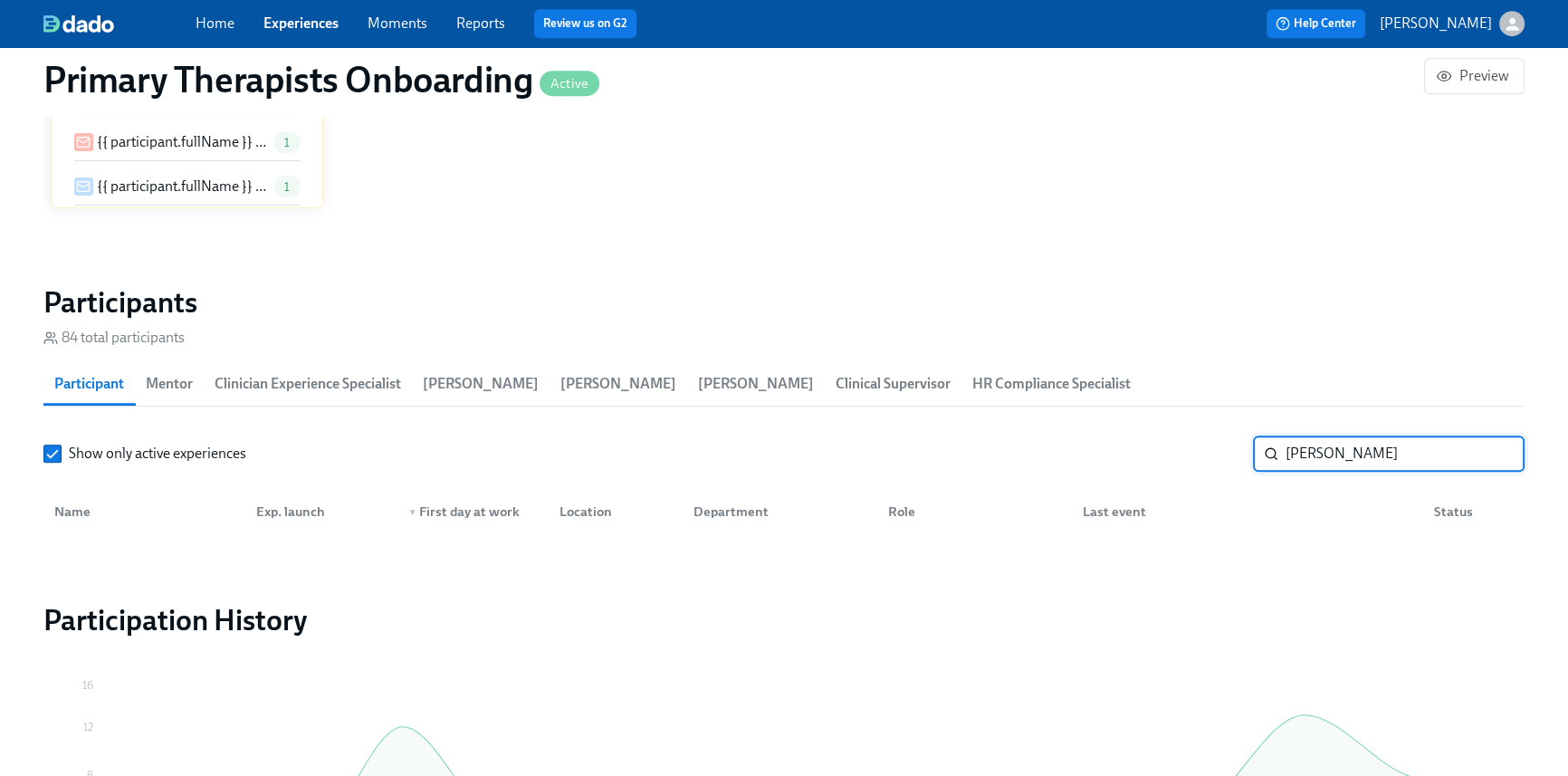
type input "[PERSON_NAME]"
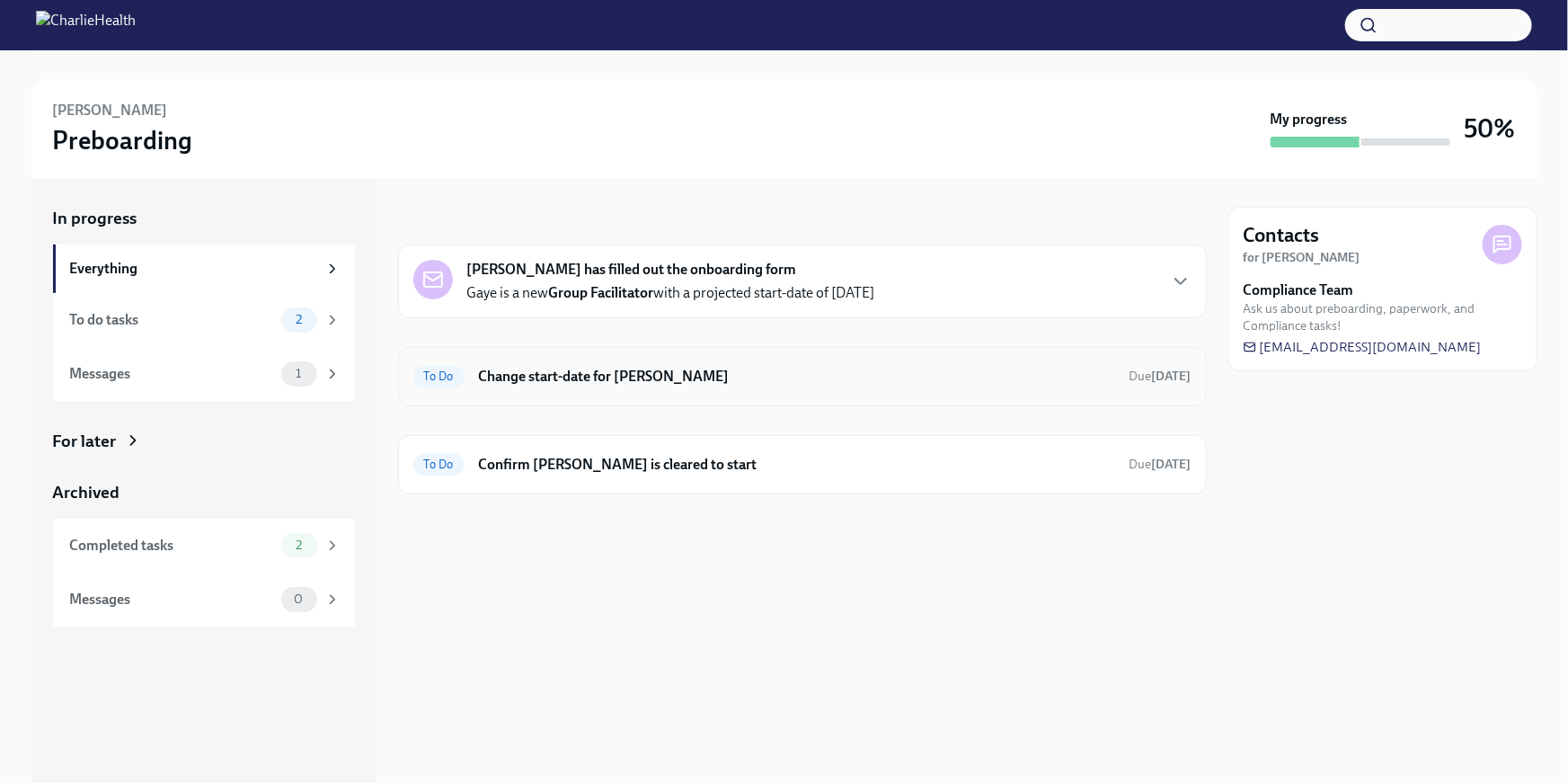
click at [653, 383] on h6 "Change start-date for [PERSON_NAME]" at bounding box center [796, 376] width 636 height 19
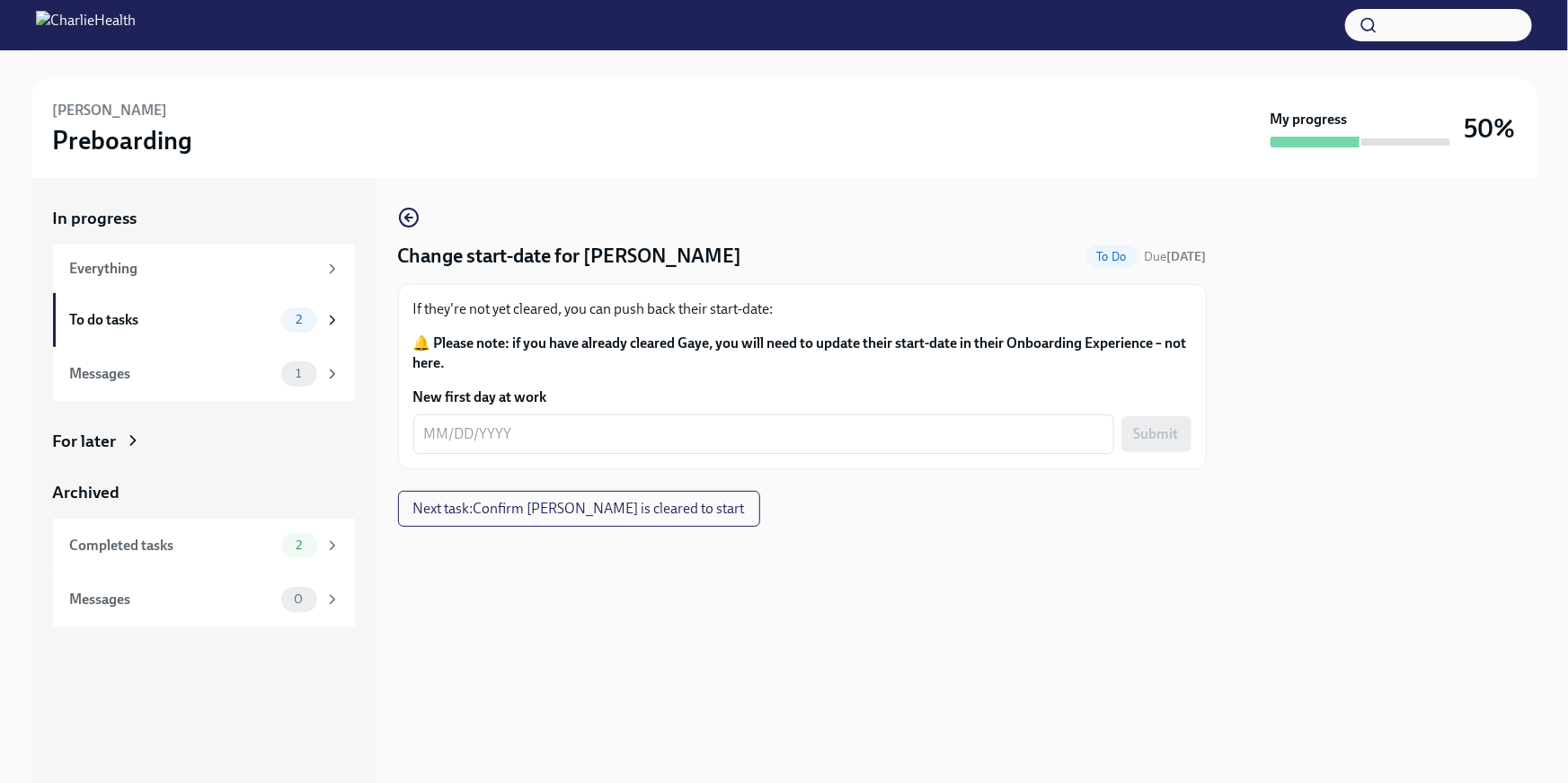
click at [584, 409] on form "New first day at work x ​ Submit" at bounding box center [803, 420] width 778 height 67
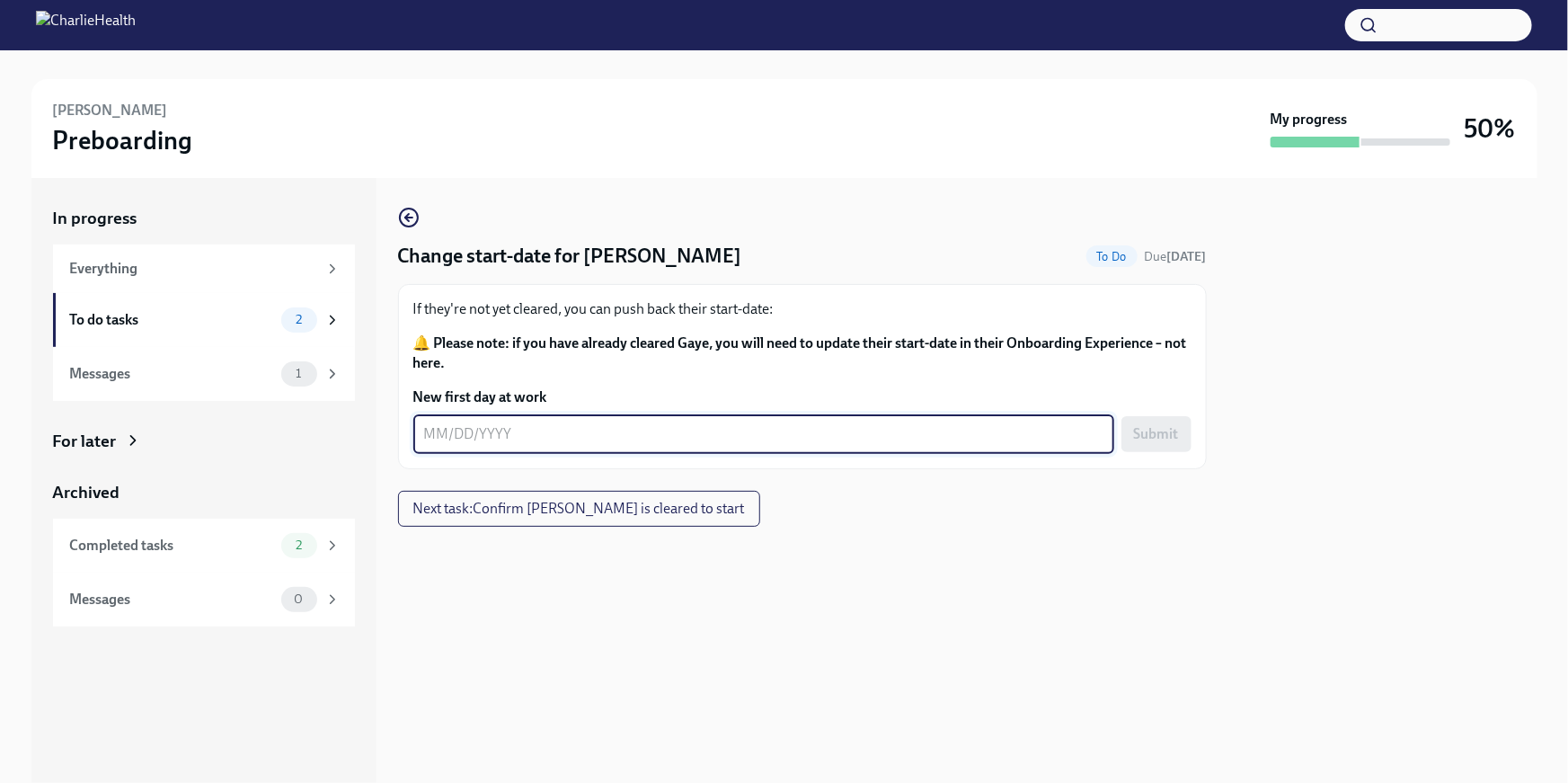
click at [574, 426] on textarea "New first day at work" at bounding box center [764, 433] width 679 height 21
type textarea "[DATE]"
click at [1143, 441] on span "Submit" at bounding box center [1156, 433] width 45 height 18
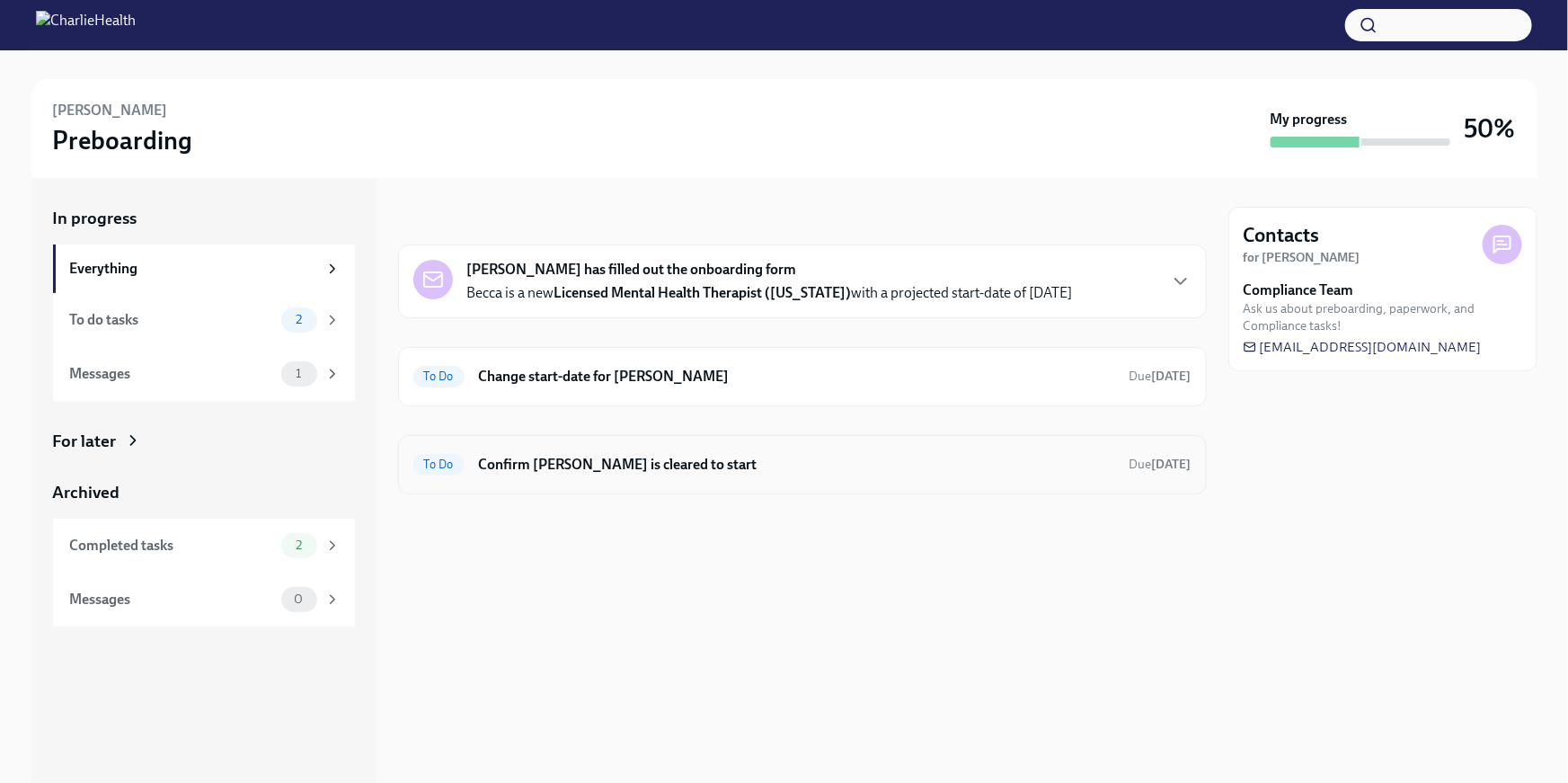
click at [712, 458] on h6 "Confirm [PERSON_NAME] is cleared to start" at bounding box center [796, 464] width 636 height 19
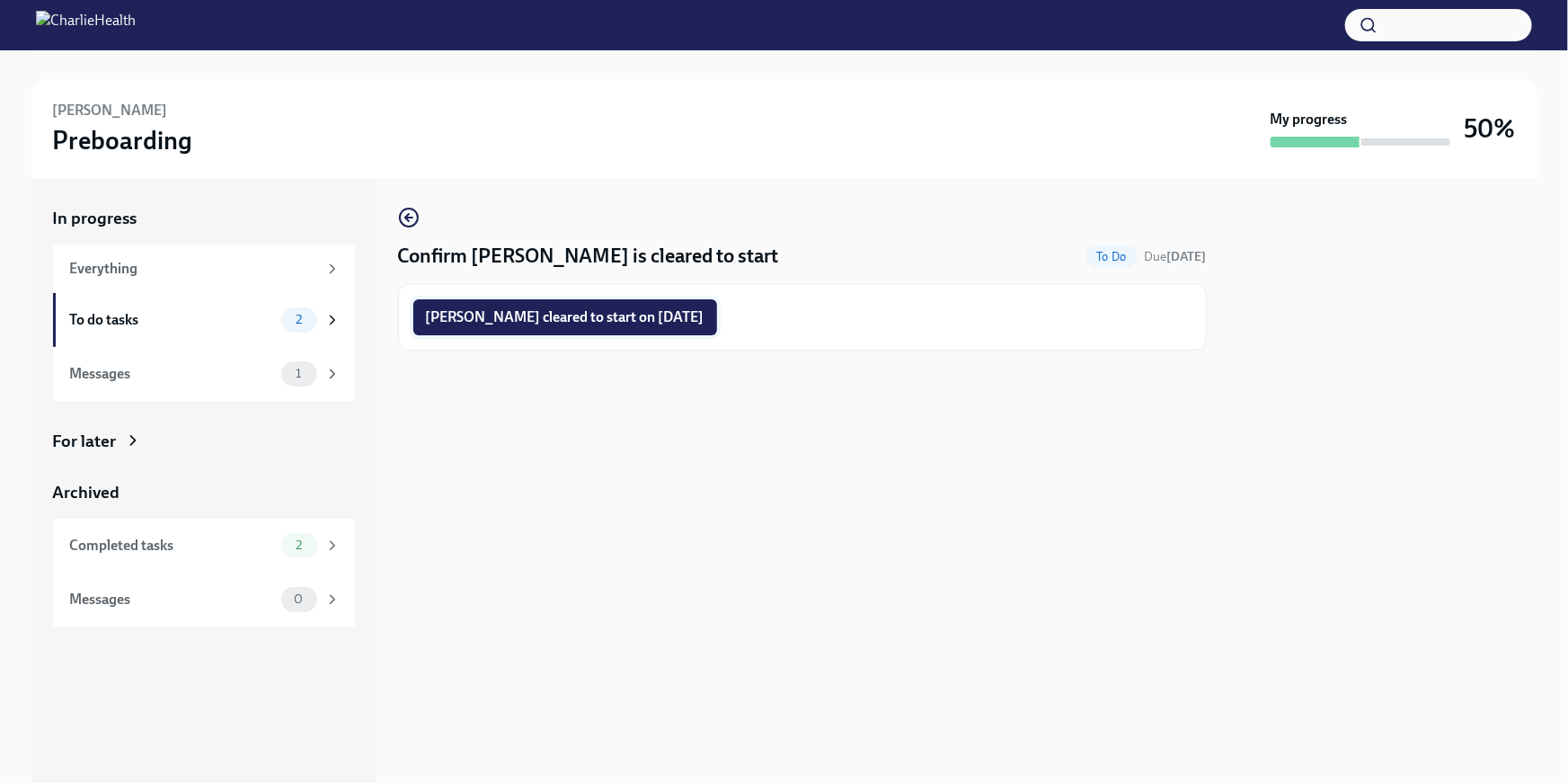
click at [653, 324] on span "Becca Leahy cleared to start on 08/25/2025" at bounding box center [565, 317] width 279 height 18
